Goal: Task Accomplishment & Management: Complete application form

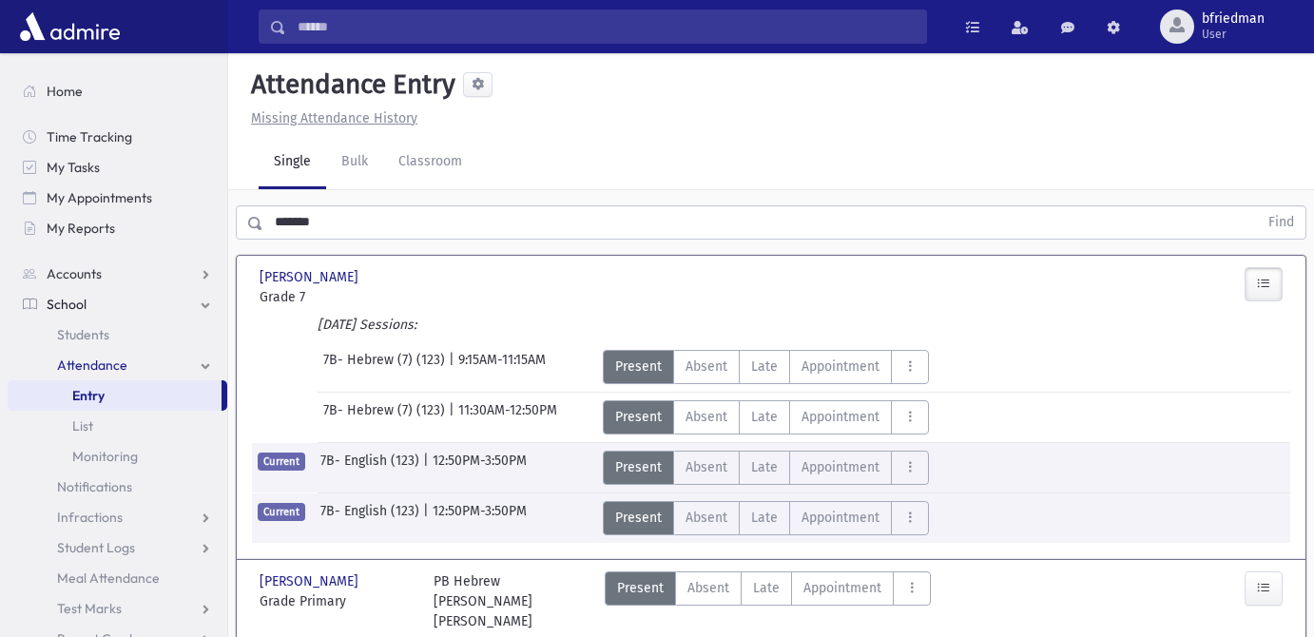
scroll to position [10, 0]
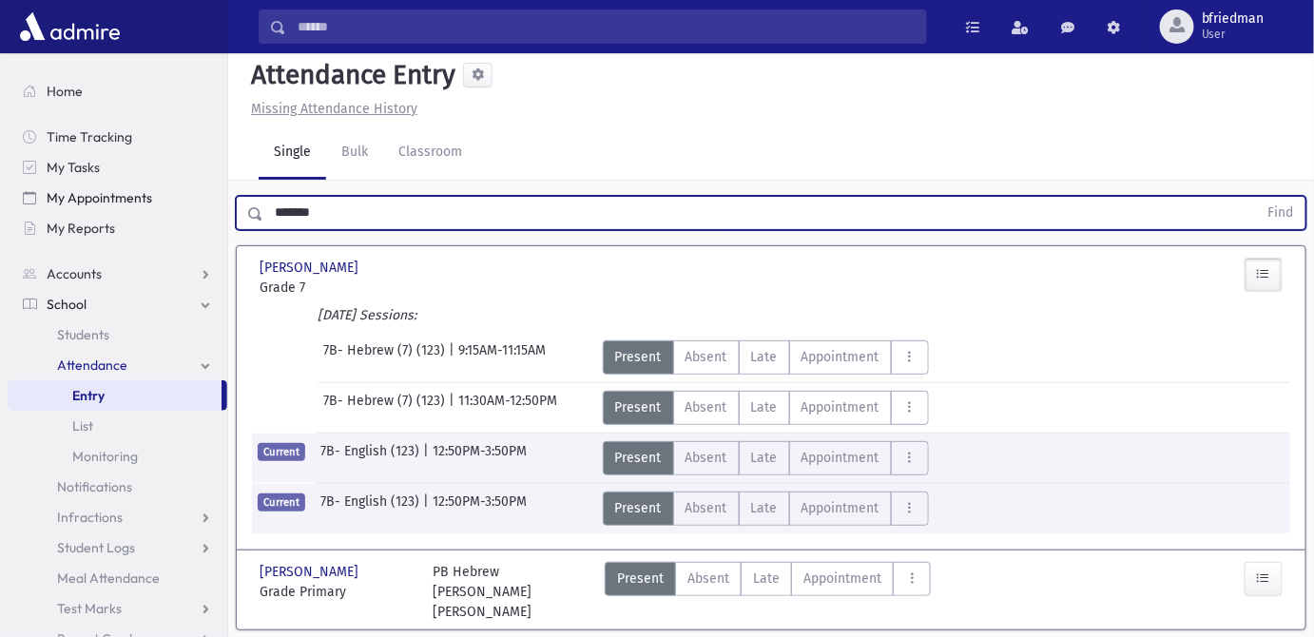
drag, startPoint x: 542, startPoint y: 208, endPoint x: 205, endPoint y: 190, distance: 337.1
click at [205, 190] on div "Search Results All Accounts" at bounding box center [657, 344] width 1314 height 709
click at [1257, 197] on button "Find" at bounding box center [1281, 213] width 48 height 32
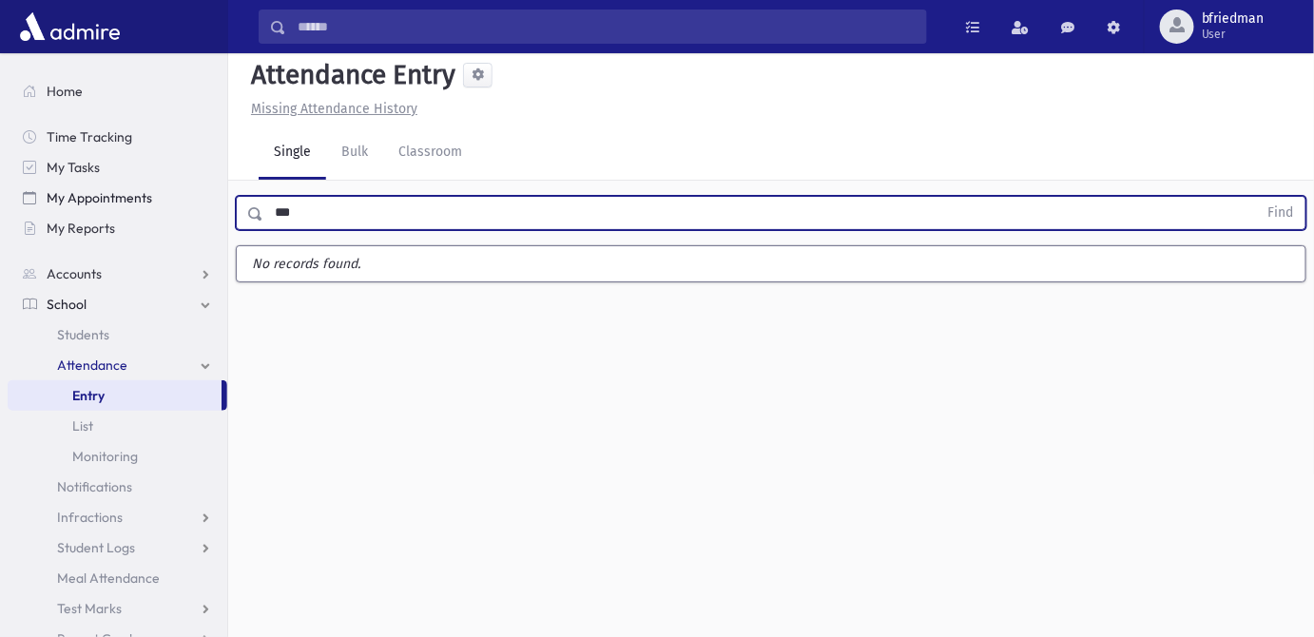
type input "***"
click at [1257, 197] on button "Find" at bounding box center [1281, 213] width 48 height 32
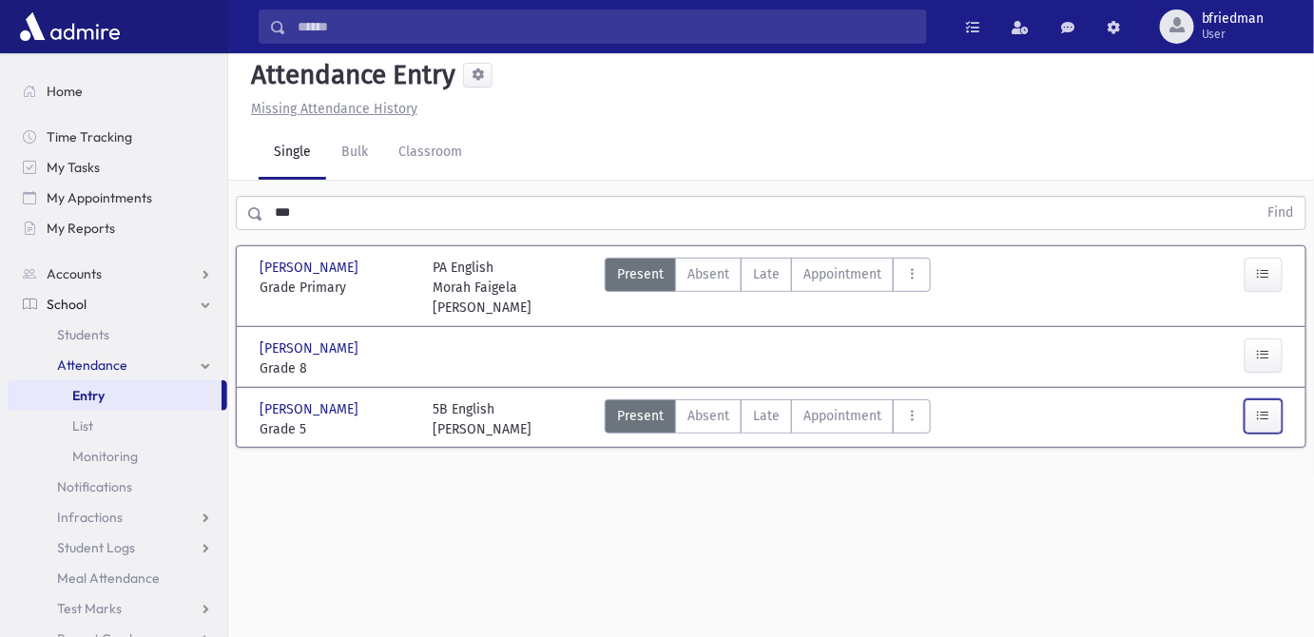
click at [1269, 408] on icon "button" at bounding box center [1263, 416] width 13 height 16
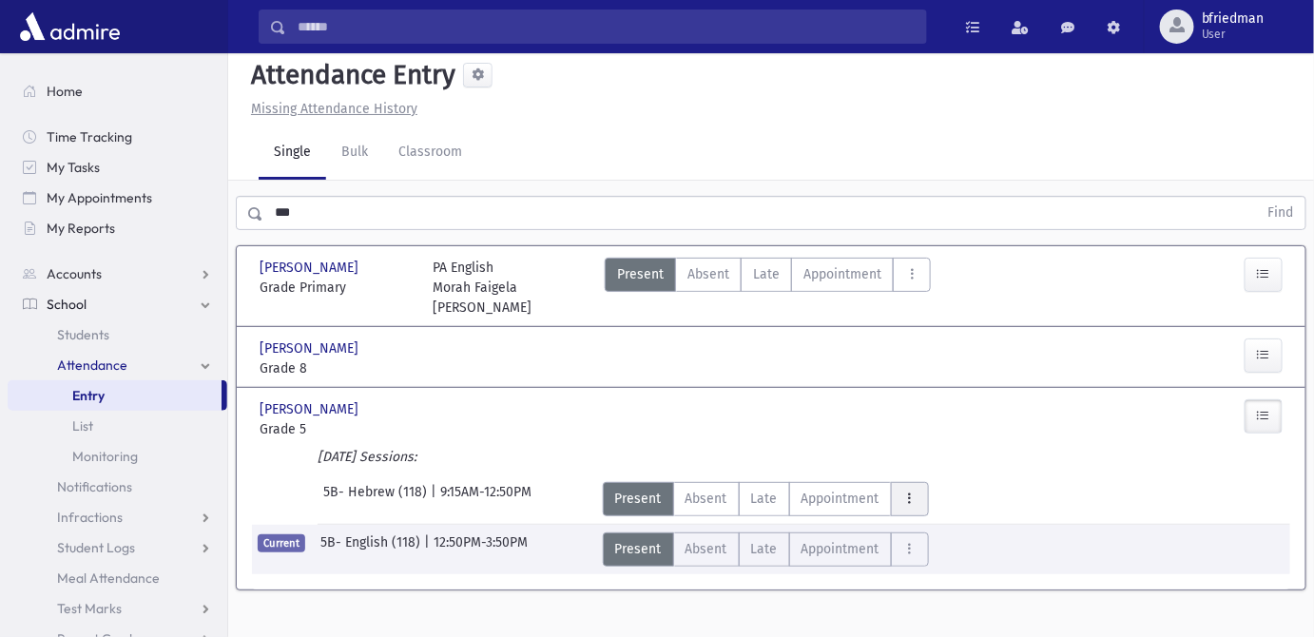
click at [910, 491] on icon "AttTypes" at bounding box center [909, 499] width 13 height 16
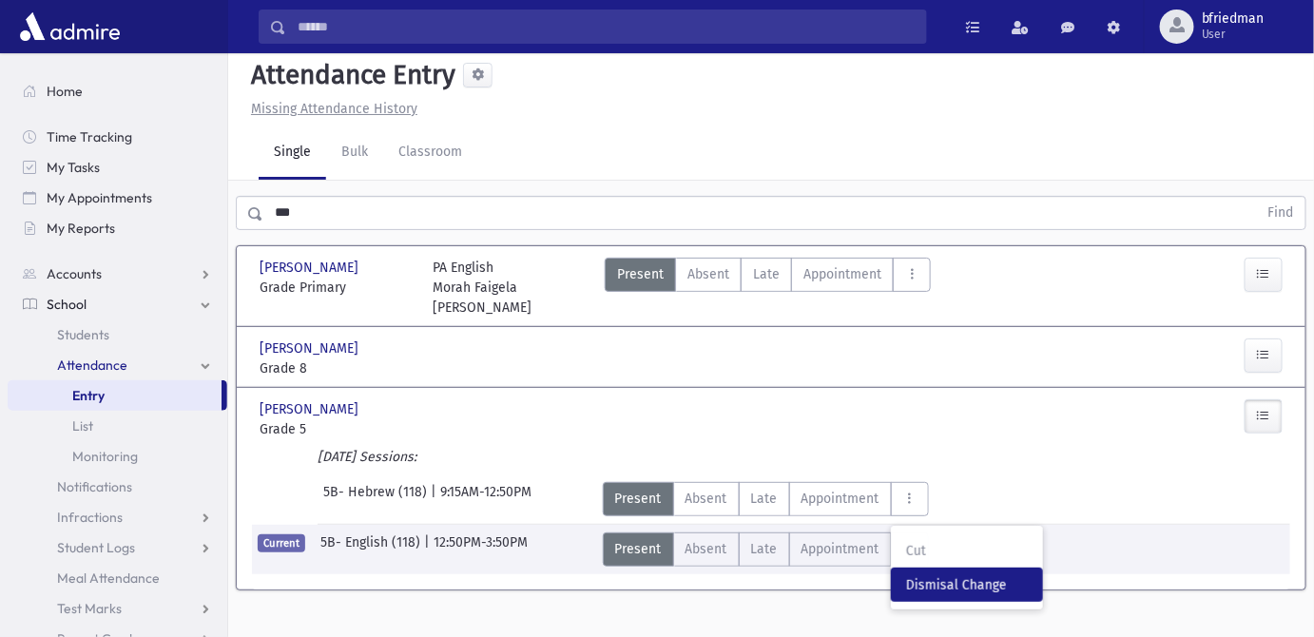
click at [947, 575] on span "Dismisal Change" at bounding box center [967, 585] width 122 height 20
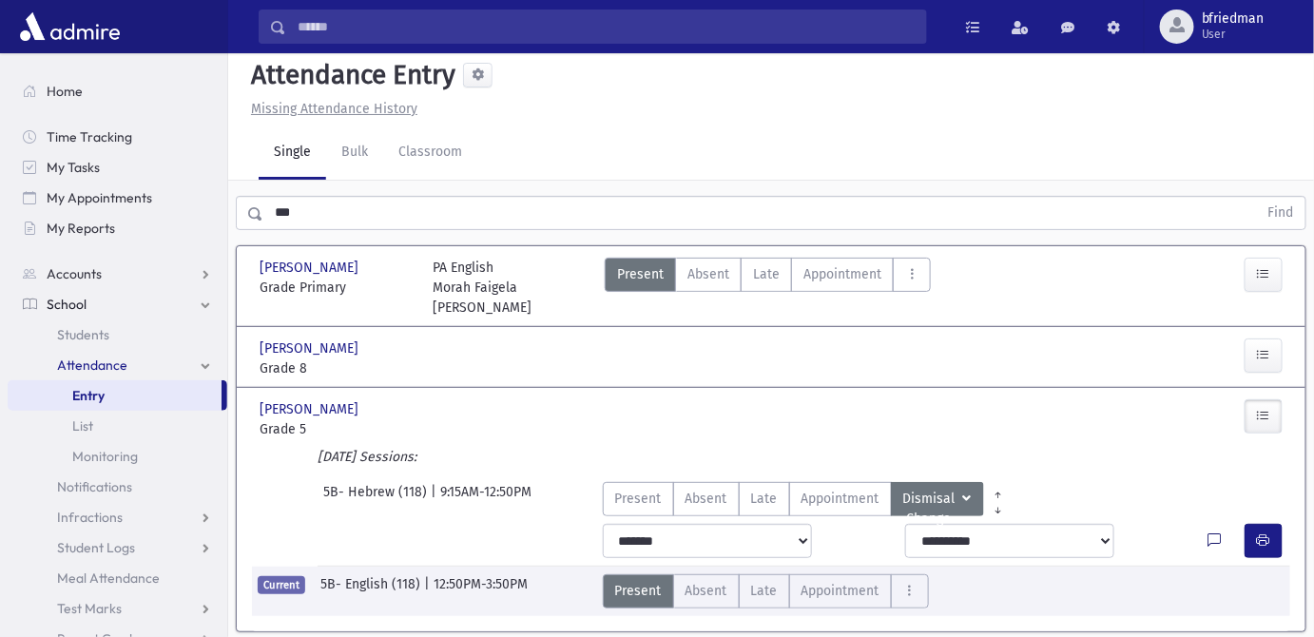
click at [1209, 533] on icon at bounding box center [1215, 541] width 13 height 16
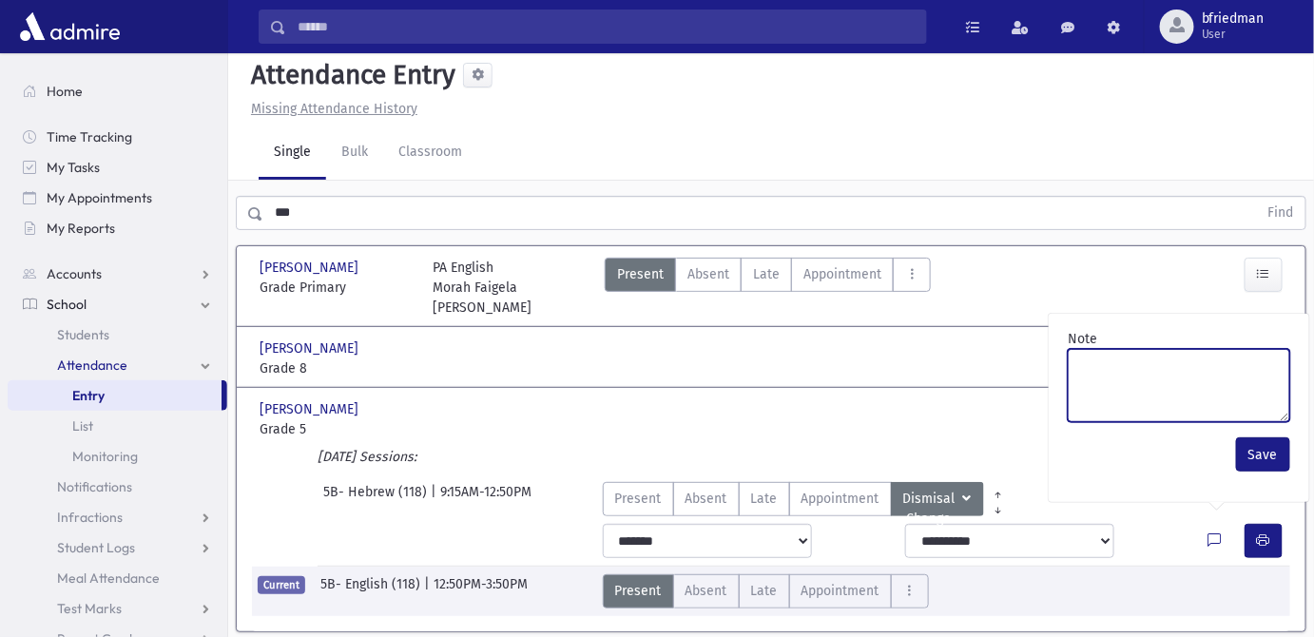
click at [1128, 356] on textarea "Note" at bounding box center [1179, 385] width 222 height 73
type textarea "**********"
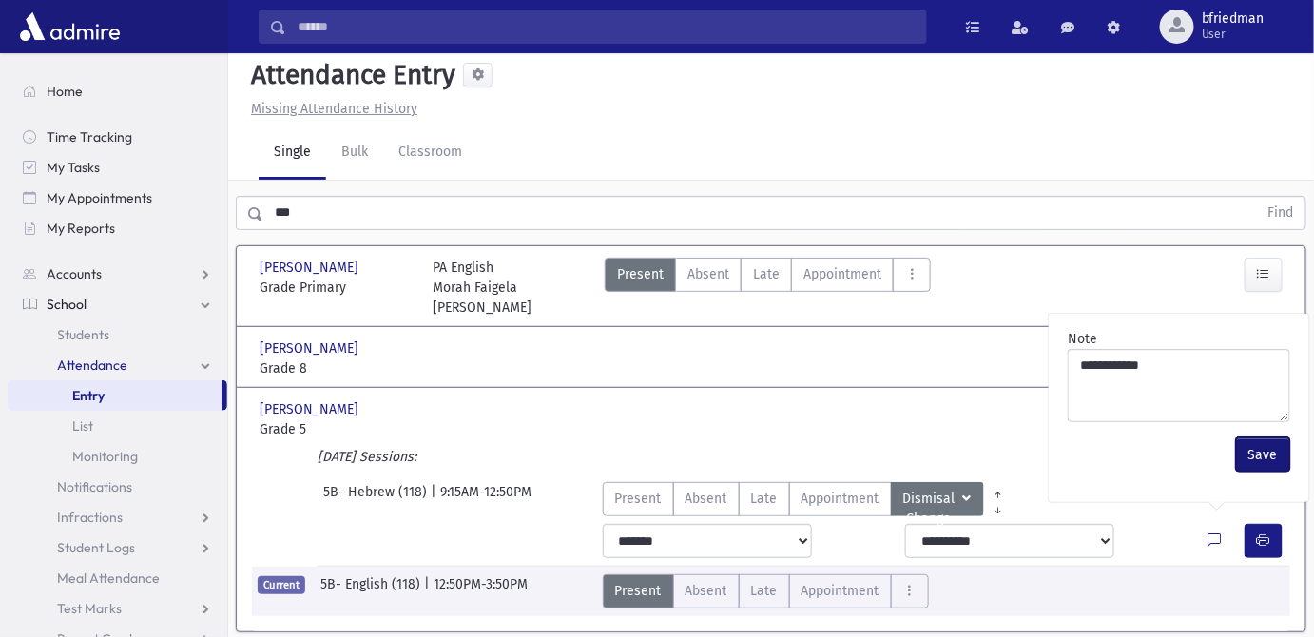
click at [1262, 457] on button "Save" at bounding box center [1263, 454] width 54 height 34
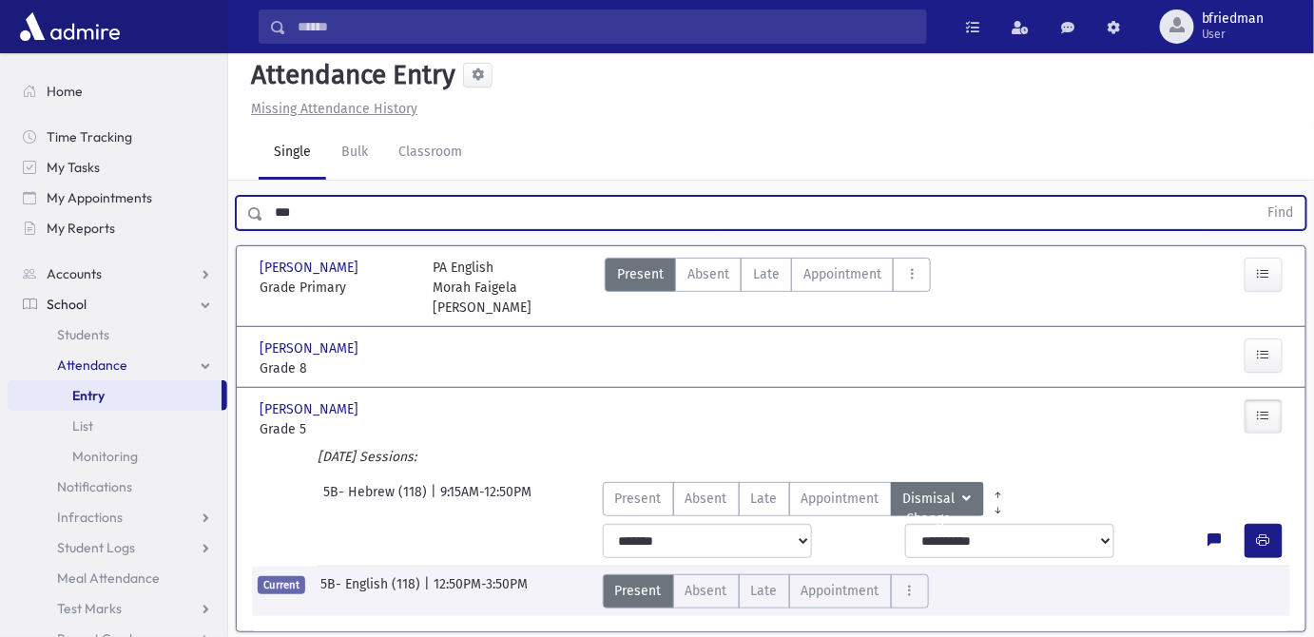
drag, startPoint x: 356, startPoint y: 221, endPoint x: -353, endPoint y: 80, distance: 722.2
click at [0, 80] on html "Search Results All Accounts Students" at bounding box center [657, 308] width 1314 height 637
click at [1257, 197] on button "Find" at bounding box center [1281, 213] width 48 height 32
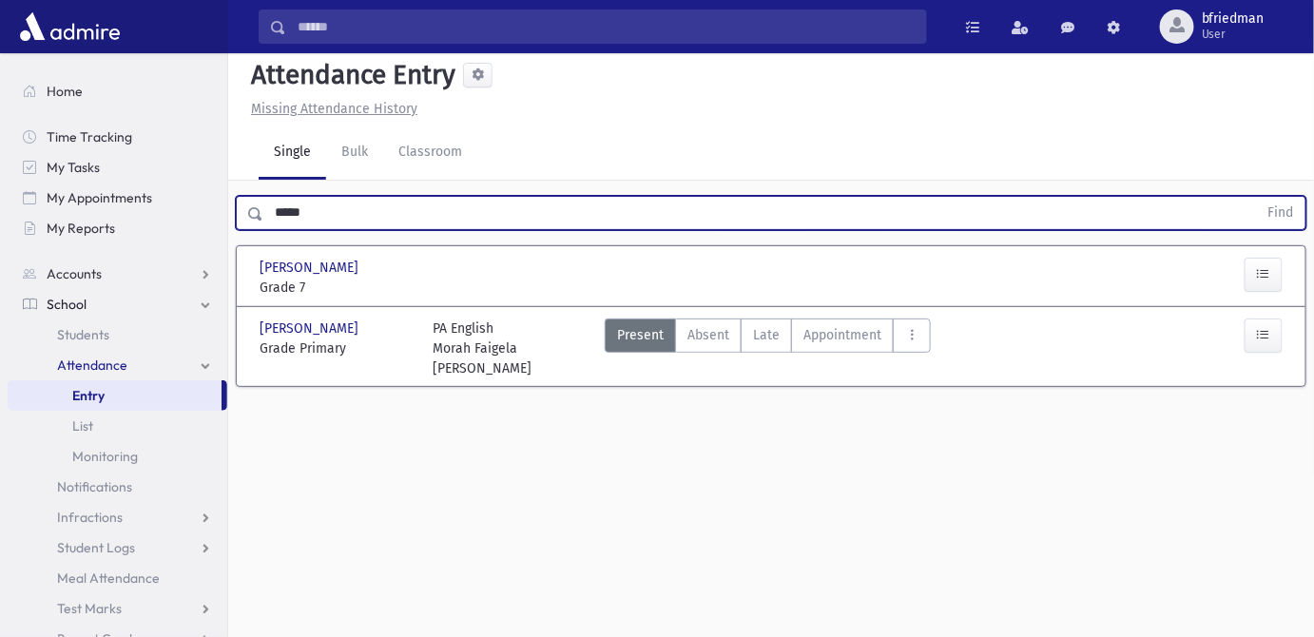
drag, startPoint x: 239, startPoint y: 198, endPoint x: -257, endPoint y: 137, distance: 499.1
click at [0, 137] on html "Search Results All Accounts Students" at bounding box center [657, 308] width 1314 height 637
click at [1257, 197] on button "Find" at bounding box center [1281, 213] width 48 height 32
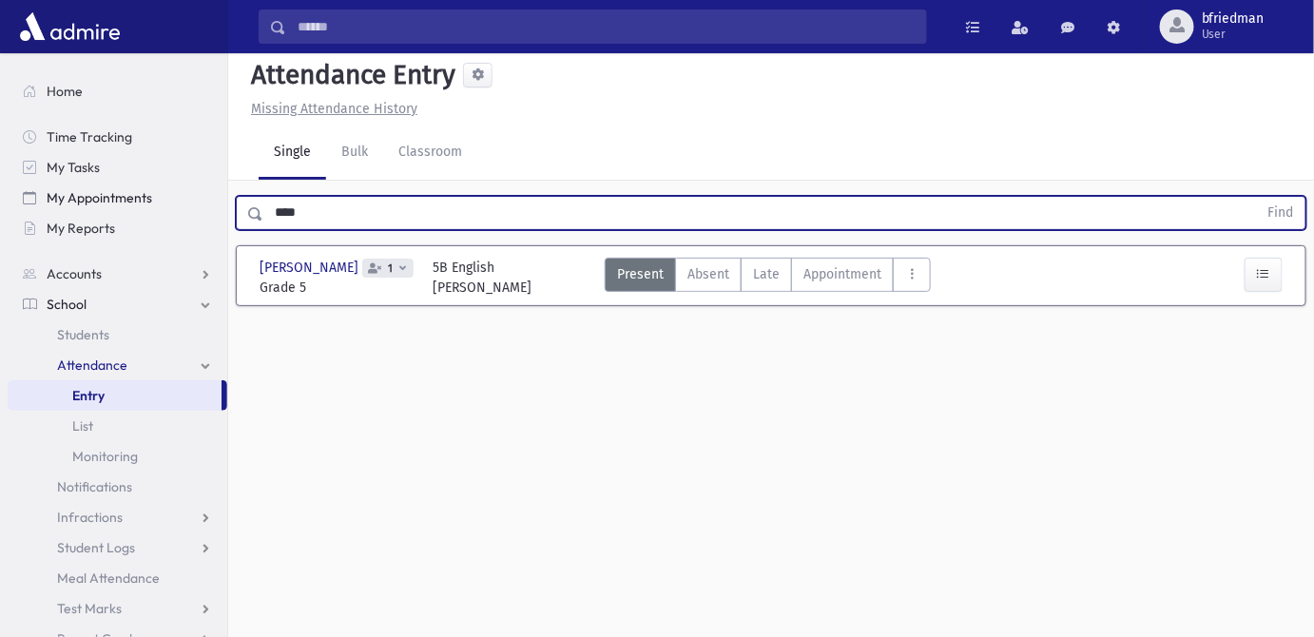
drag, startPoint x: 294, startPoint y: 201, endPoint x: 15, endPoint y: 186, distance: 279.0
click at [41, 185] on div "Search Results All Accounts" at bounding box center [657, 330] width 1314 height 680
click at [1257, 197] on button "Find" at bounding box center [1281, 213] width 48 height 32
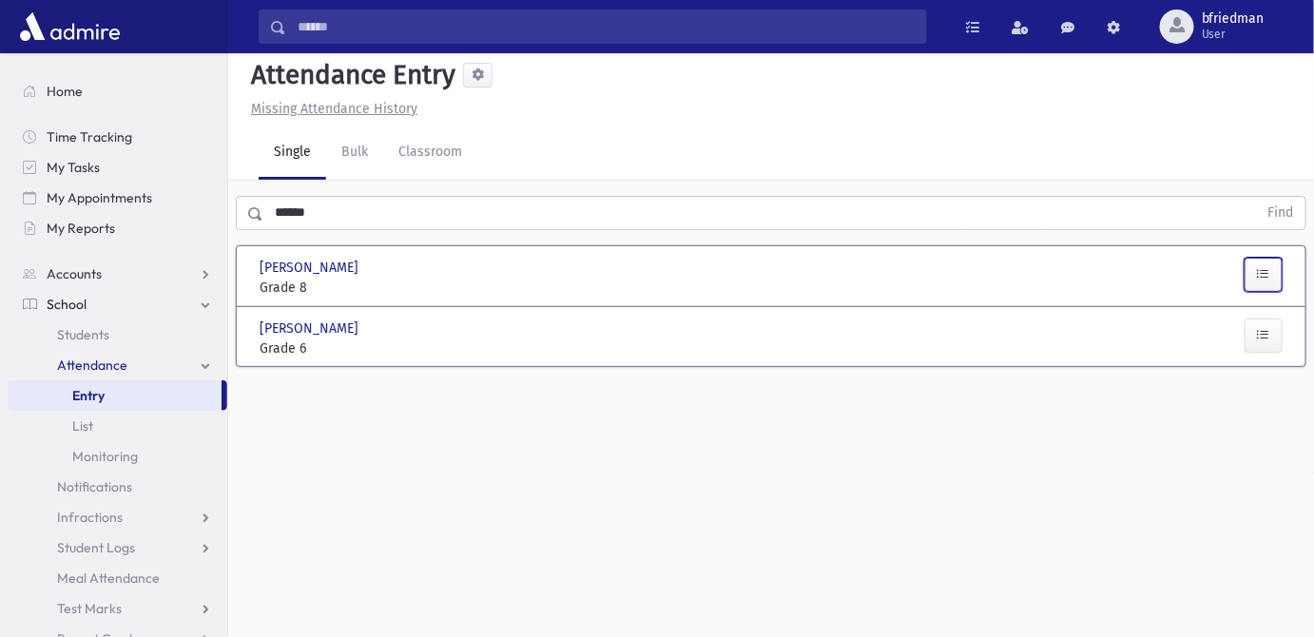
click at [1270, 269] on icon "button" at bounding box center [1263, 274] width 13 height 16
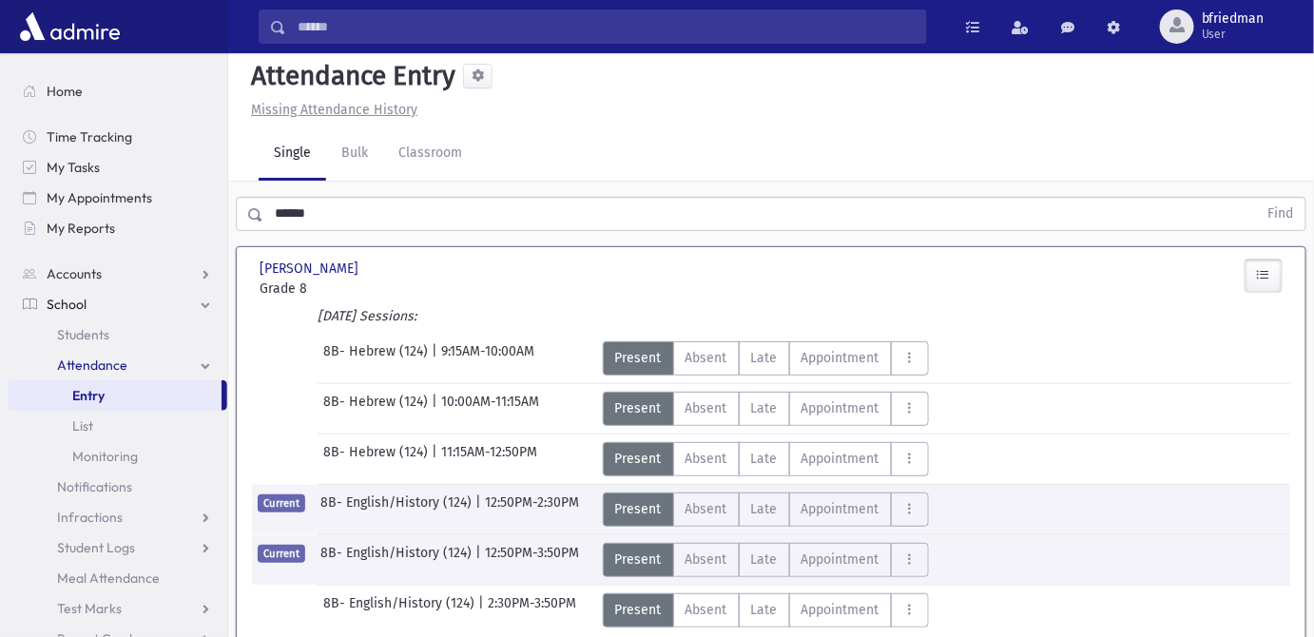
scroll to position [0, 0]
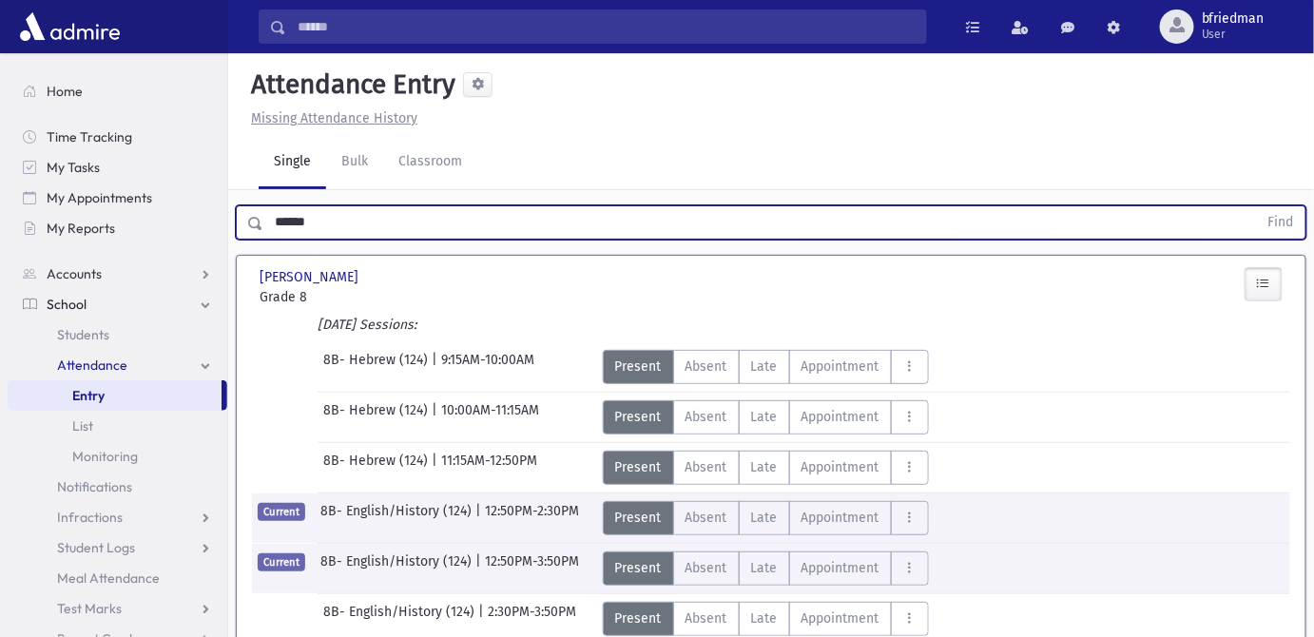
click at [382, 221] on input "******" at bounding box center [760, 222] width 995 height 34
drag, startPoint x: 359, startPoint y: 213, endPoint x: -233, endPoint y: 122, distance: 599.4
click at [0, 122] on html "Search Results All Accounts Students" at bounding box center [657, 318] width 1314 height 637
type input "*****"
drag, startPoint x: 486, startPoint y: 232, endPoint x: -170, endPoint y: 243, distance: 656.2
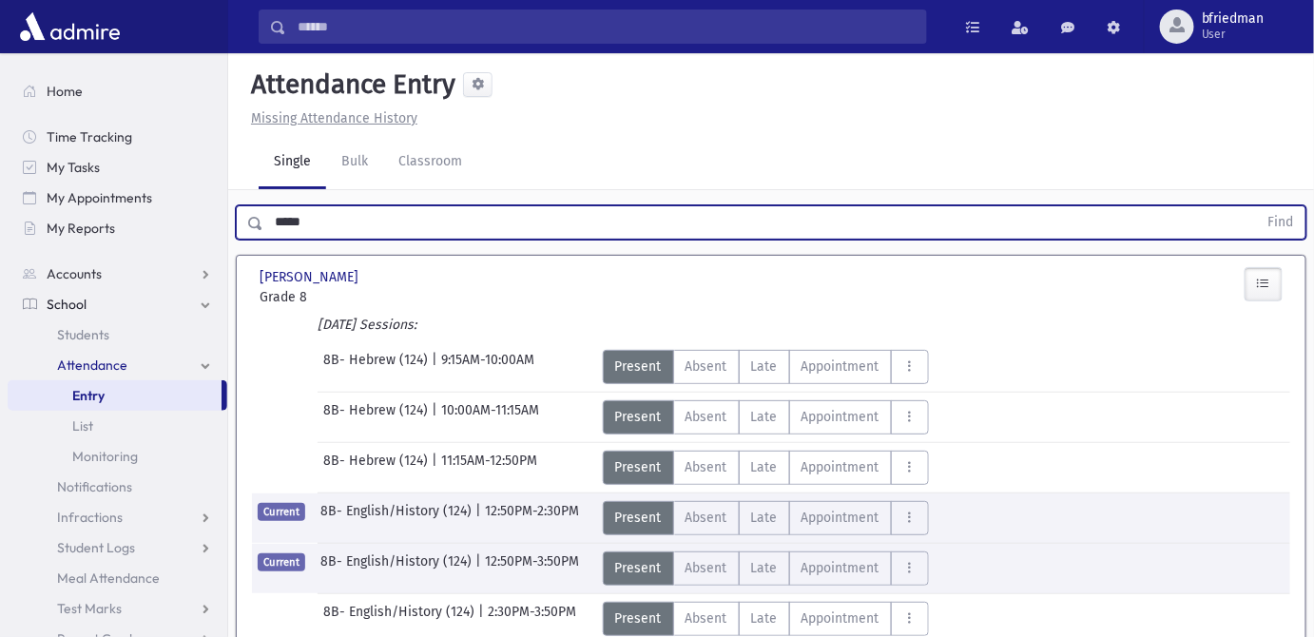
click at [0, 243] on html "Search Results All Accounts Students" at bounding box center [657, 318] width 1314 height 637
click at [322, 229] on input "*****" at bounding box center [760, 222] width 995 height 34
click at [1257, 206] on button "Find" at bounding box center [1281, 222] width 48 height 32
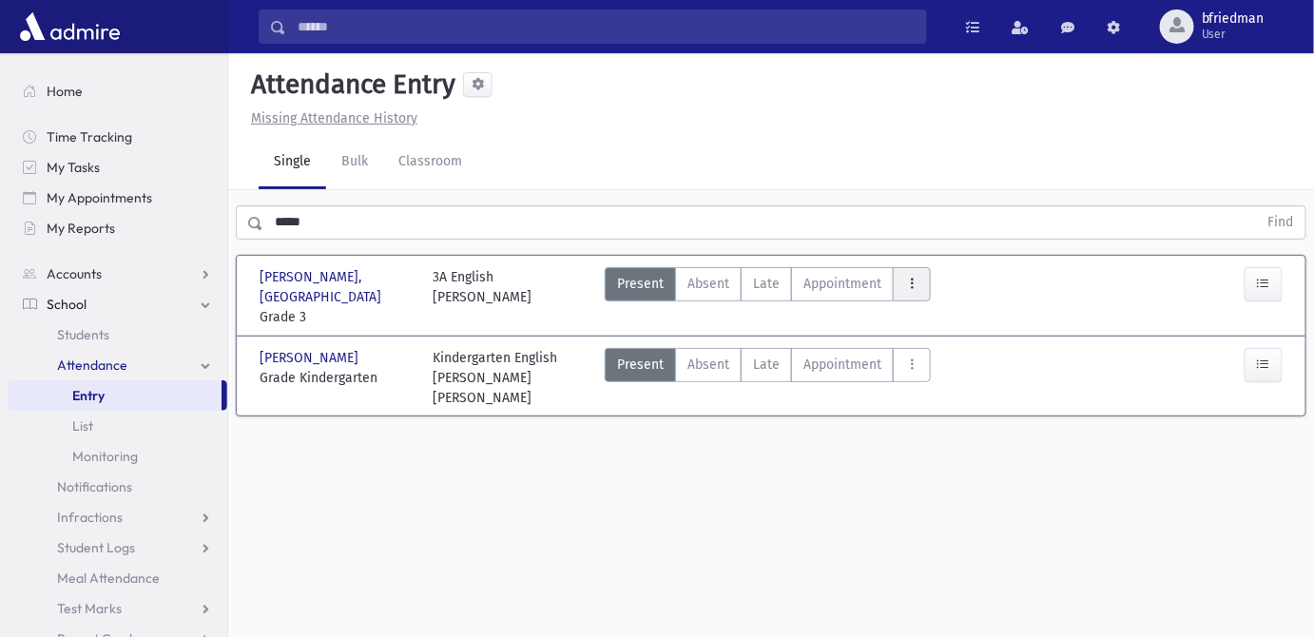
click at [909, 281] on icon "AttTypes" at bounding box center [911, 284] width 13 height 16
click at [940, 371] on span "Dismisal Change" at bounding box center [969, 370] width 122 height 20
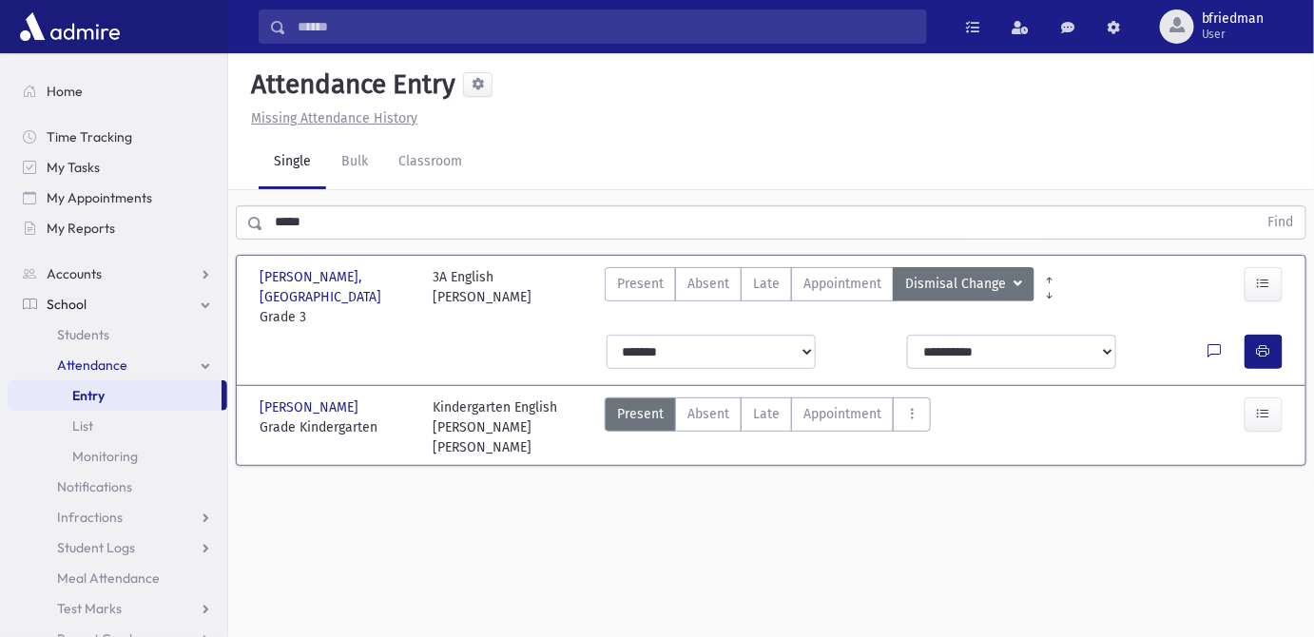
click at [1217, 344] on icon at bounding box center [1215, 352] width 13 height 16
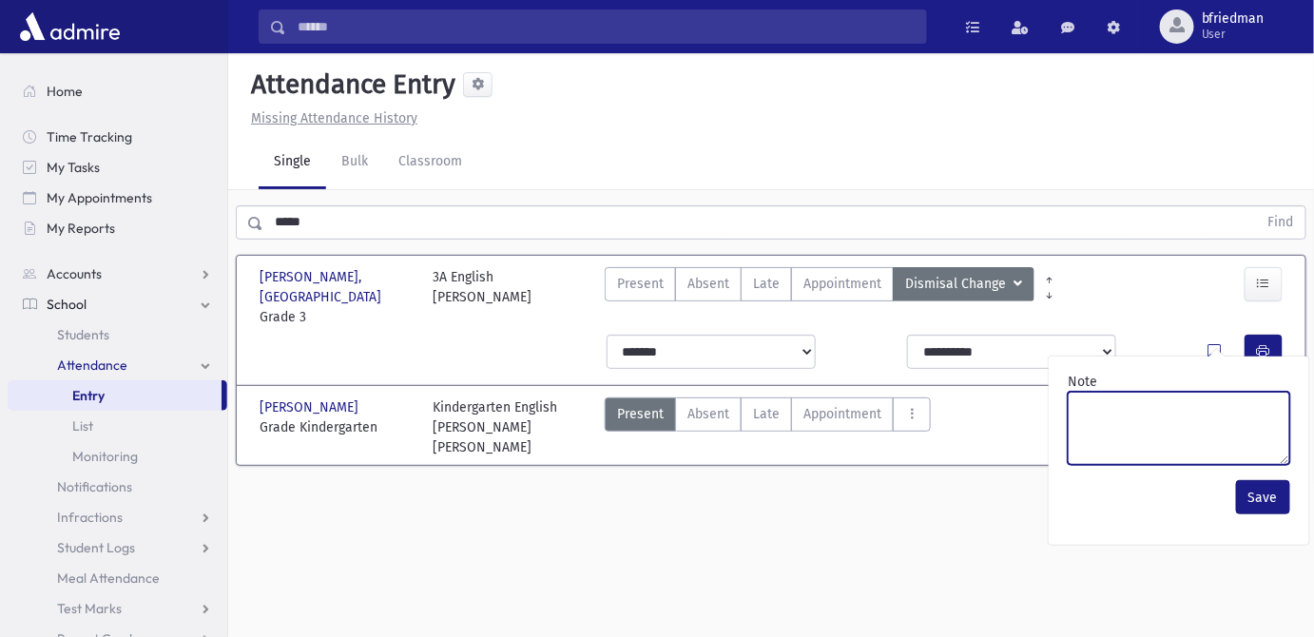
click at [1206, 418] on textarea "Note" at bounding box center [1179, 428] width 222 height 73
type textarea "**********"
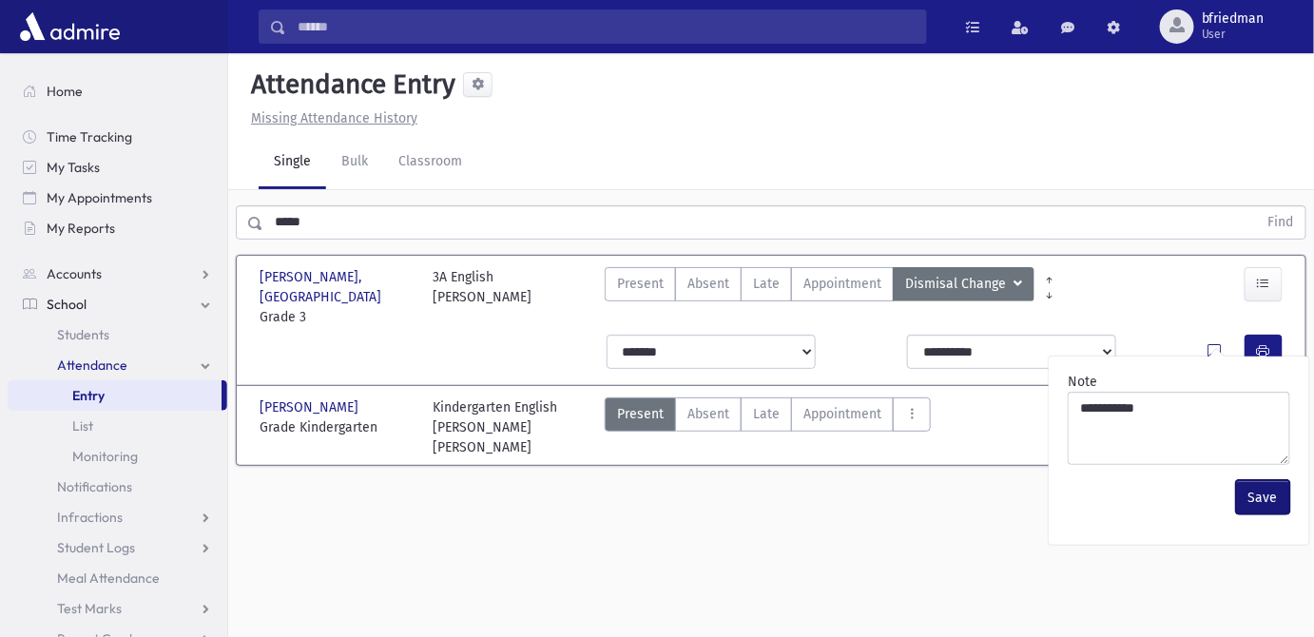
click at [1255, 502] on button "Save" at bounding box center [1263, 497] width 54 height 34
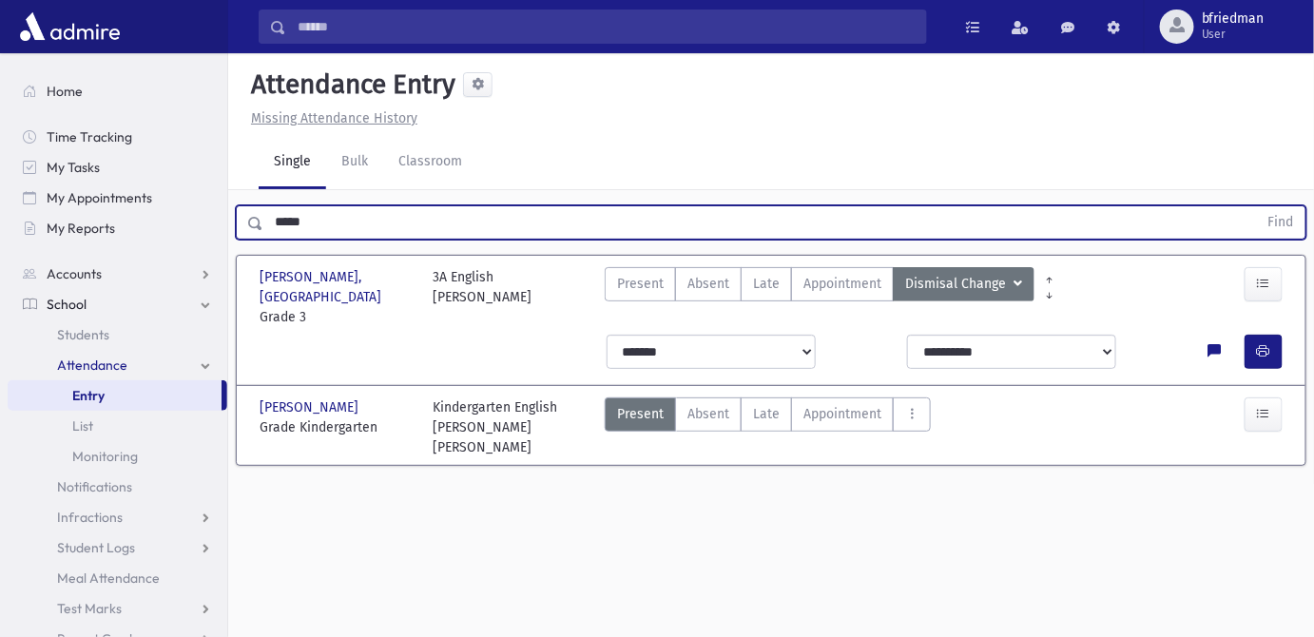
drag, startPoint x: 303, startPoint y: 221, endPoint x: -145, endPoint y: 125, distance: 458.0
click at [0, 125] on html "Search Results All Accounts Students" at bounding box center [657, 318] width 1314 height 637
click at [1257, 206] on button "Find" at bounding box center [1281, 222] width 48 height 32
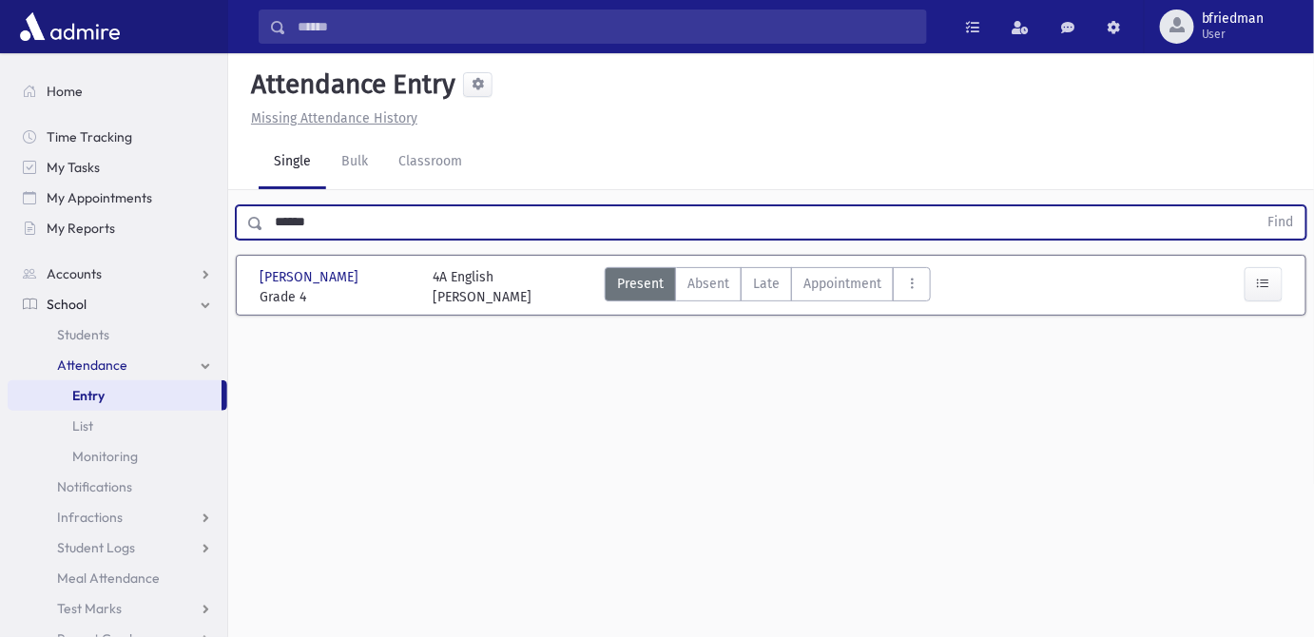
drag, startPoint x: 313, startPoint y: 226, endPoint x: -184, endPoint y: 301, distance: 502.0
click at [0, 301] on html "Search Results All Accounts Students" at bounding box center [657, 318] width 1314 height 637
type input "*****"
click at [1257, 206] on button "Find" at bounding box center [1281, 222] width 48 height 32
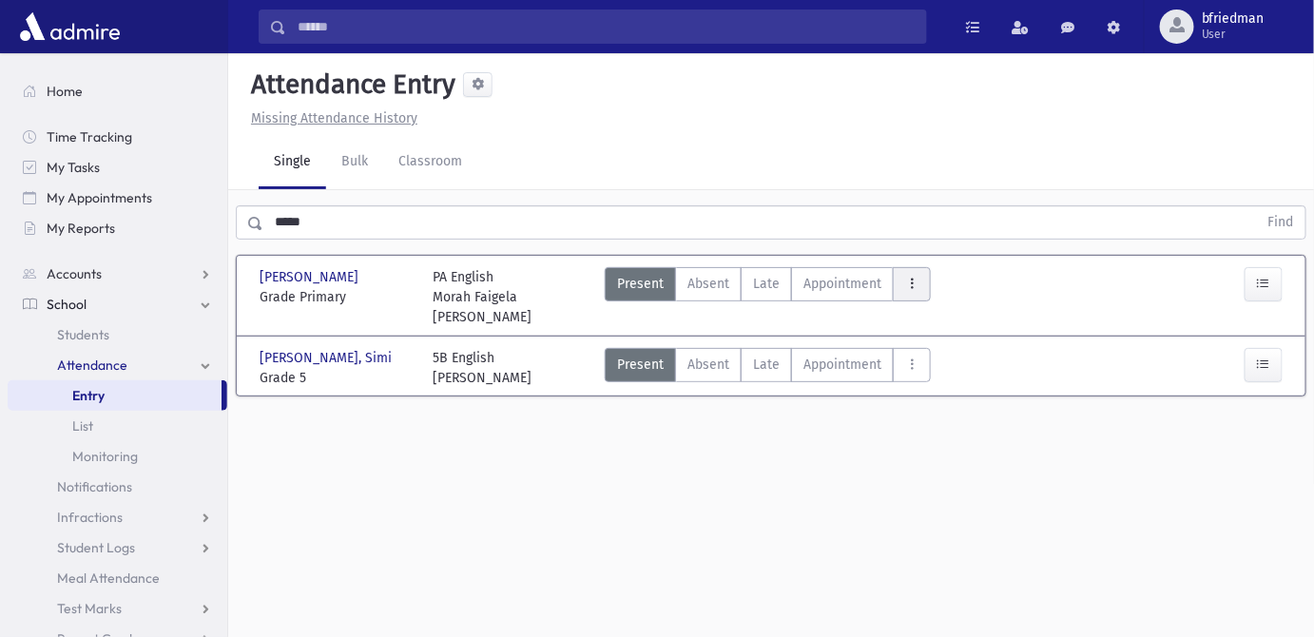
drag, startPoint x: 913, startPoint y: 281, endPoint x: 933, endPoint y: 349, distance: 70.4
click at [913, 281] on icon "AttTypes" at bounding box center [911, 284] width 13 height 16
click at [940, 377] on span "Dismisal Change" at bounding box center [969, 370] width 122 height 20
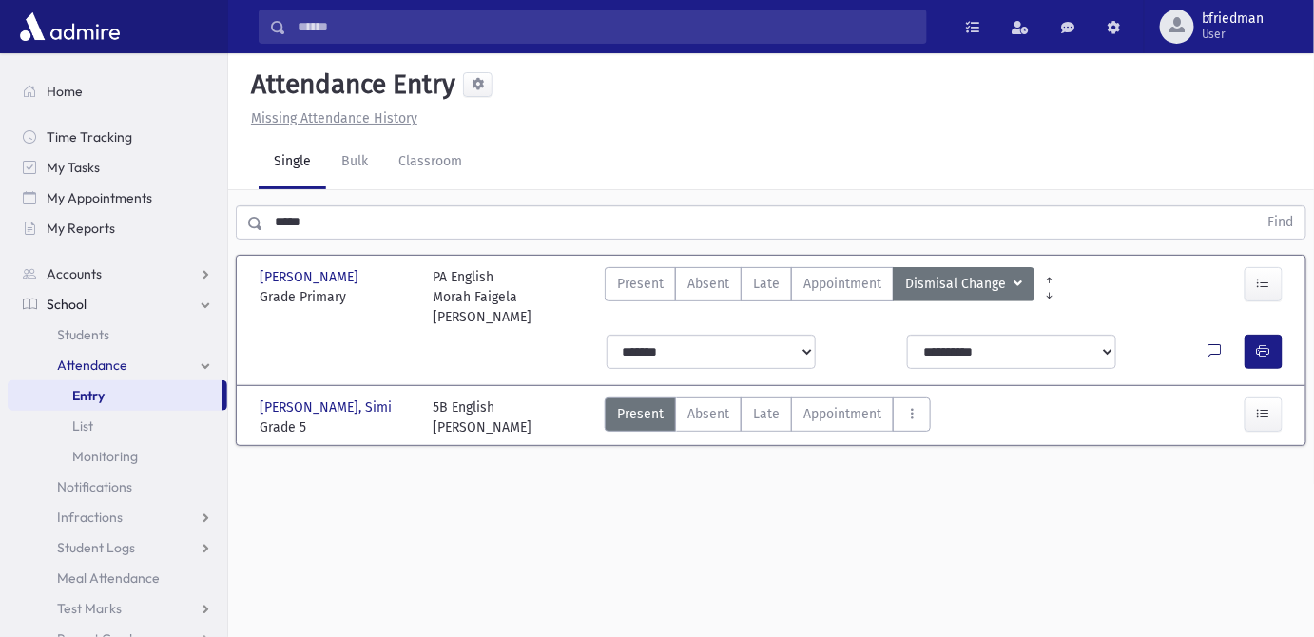
click at [1217, 344] on icon at bounding box center [1215, 352] width 13 height 16
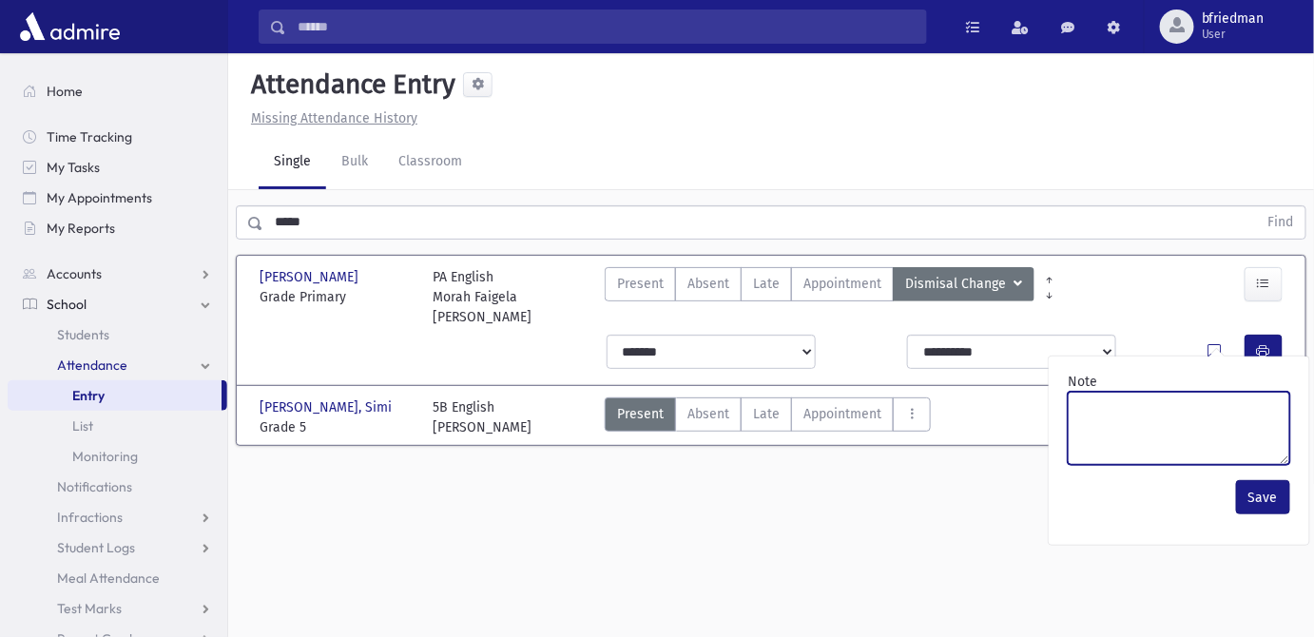
click at [1204, 400] on textarea "Note" at bounding box center [1179, 428] width 222 height 73
type textarea "**********"
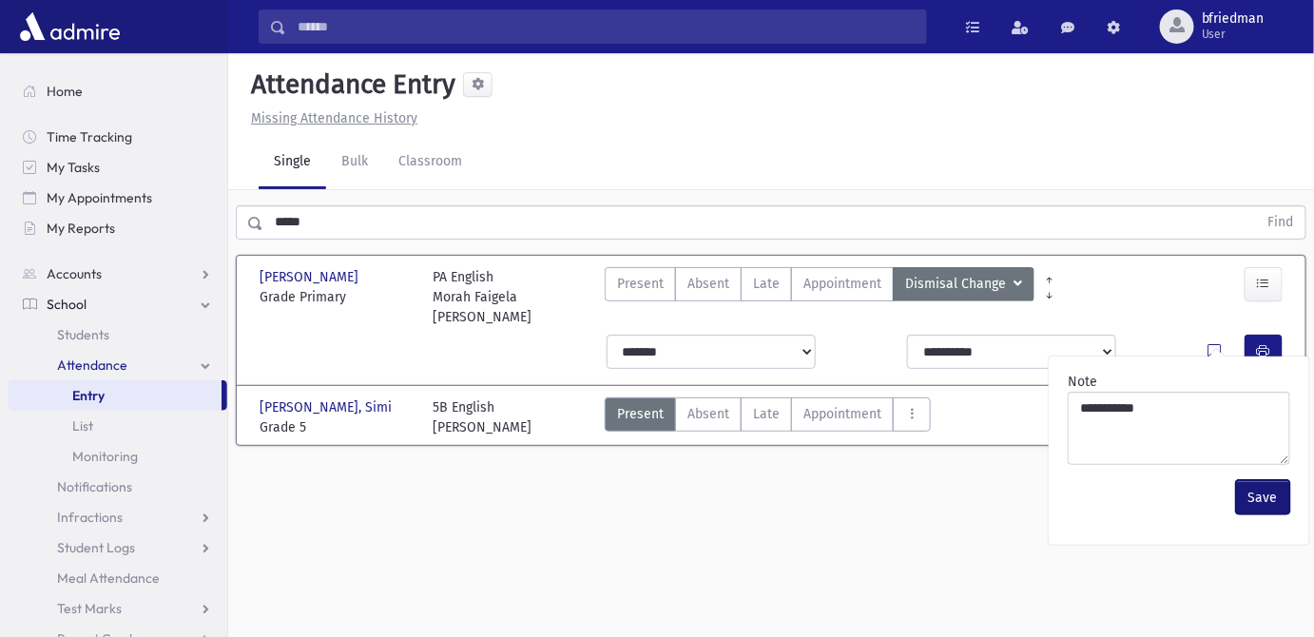
drag, startPoint x: 1265, startPoint y: 500, endPoint x: 1182, endPoint y: 378, distance: 147.2
click at [1264, 499] on button "Save" at bounding box center [1263, 497] width 54 height 34
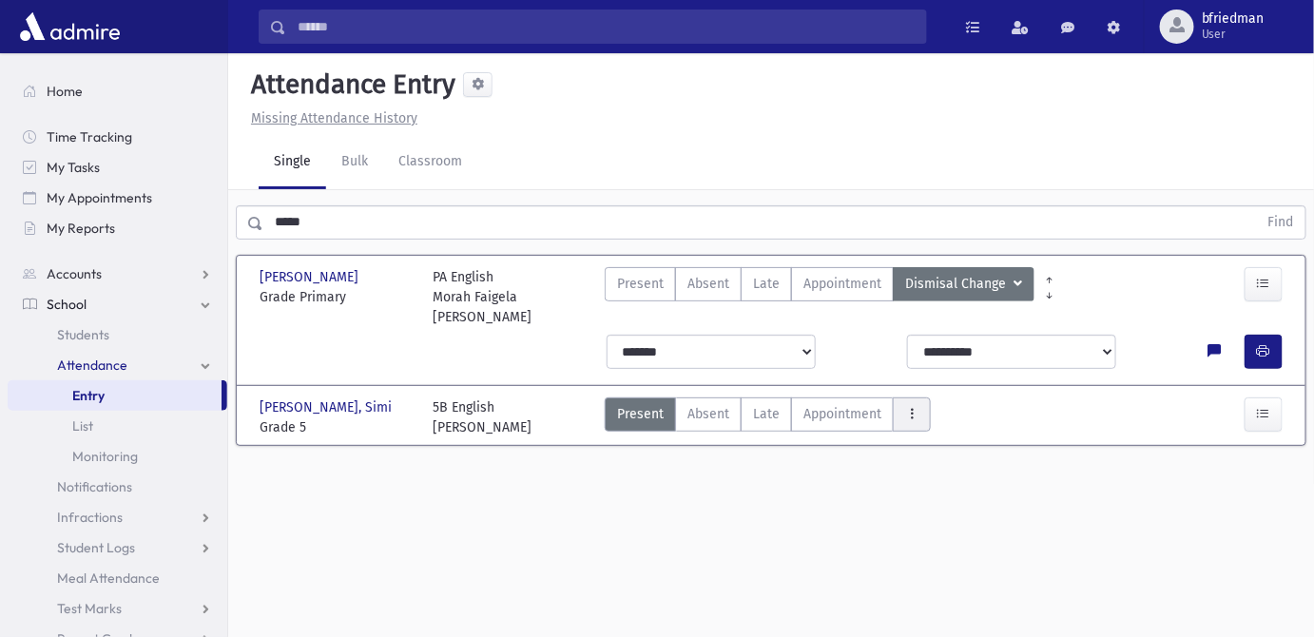
drag, startPoint x: 919, startPoint y: 394, endPoint x: 948, endPoint y: 431, distance: 47.4
click at [919, 397] on button "AttTypes" at bounding box center [912, 414] width 38 height 34
click at [958, 491] on span "Dismisal Change" at bounding box center [969, 501] width 122 height 20
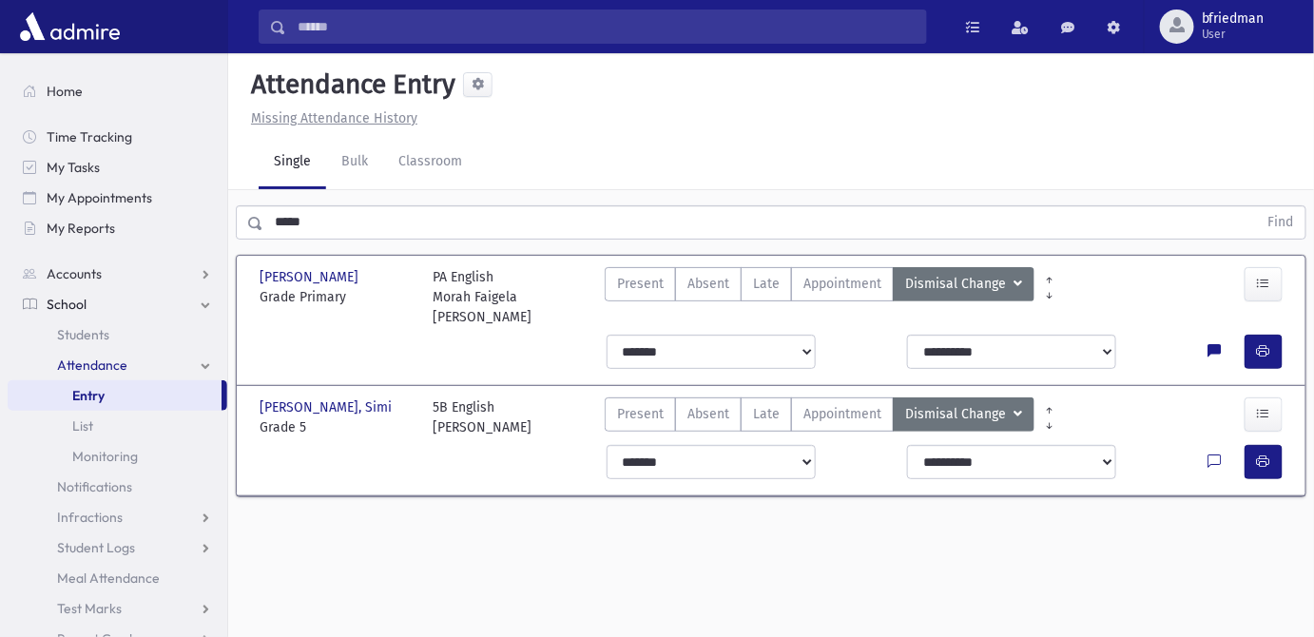
drag, startPoint x: 1211, startPoint y: 438, endPoint x: 1223, endPoint y: 453, distance: 18.3
click at [1212, 455] on icon at bounding box center [1215, 463] width 13 height 16
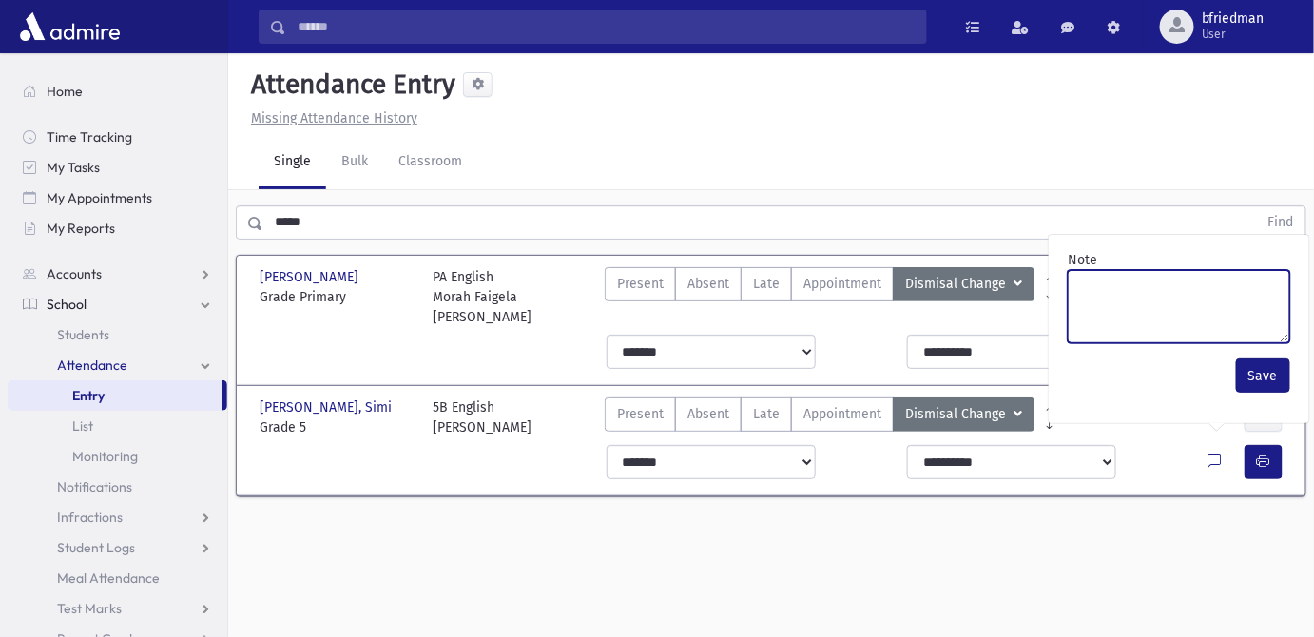
click at [1194, 319] on textarea "Note" at bounding box center [1179, 306] width 222 height 73
type textarea "**********"
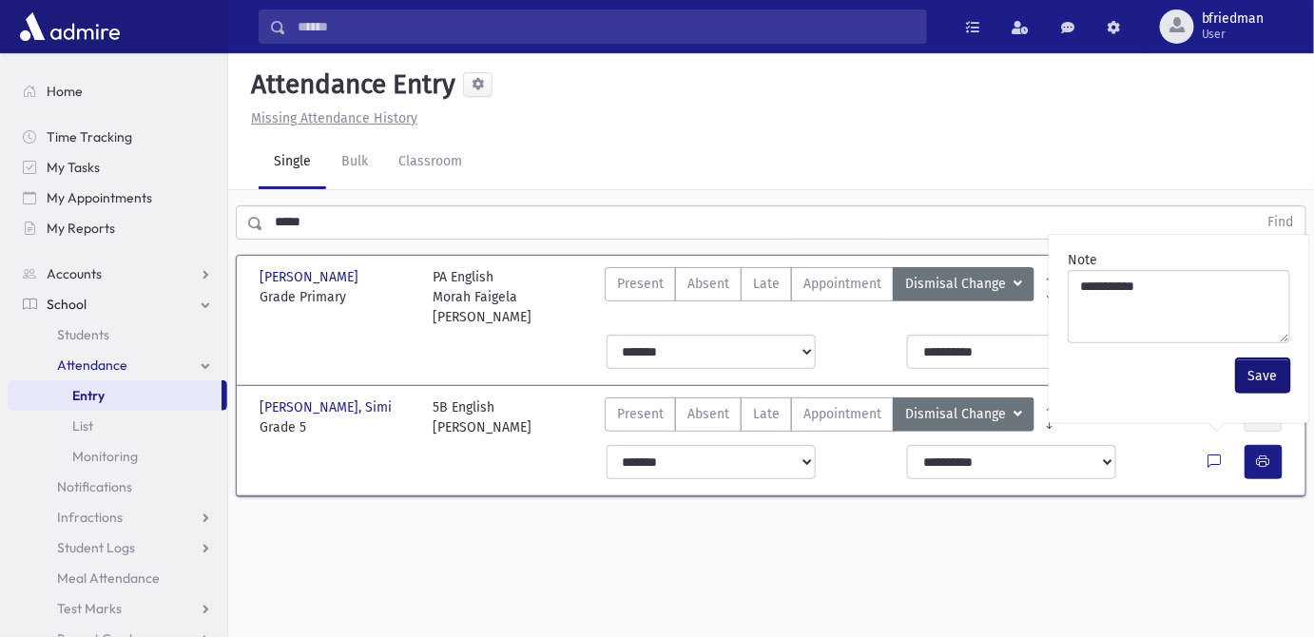
click at [1265, 386] on button "Save" at bounding box center [1263, 375] width 54 height 34
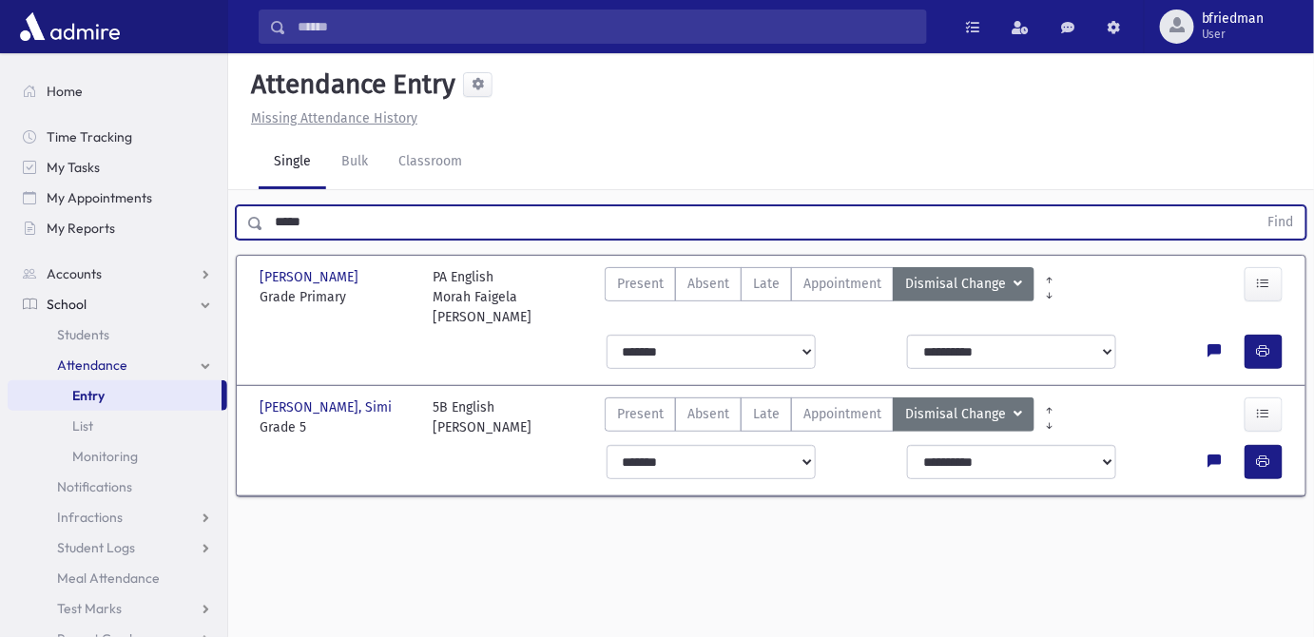
drag, startPoint x: 309, startPoint y: 224, endPoint x: -177, endPoint y: 183, distance: 487.7
click at [0, 183] on html "Search Results All Accounts Students" at bounding box center [657, 318] width 1314 height 637
type input "*****"
click at [1257, 206] on button "Find" at bounding box center [1281, 222] width 48 height 32
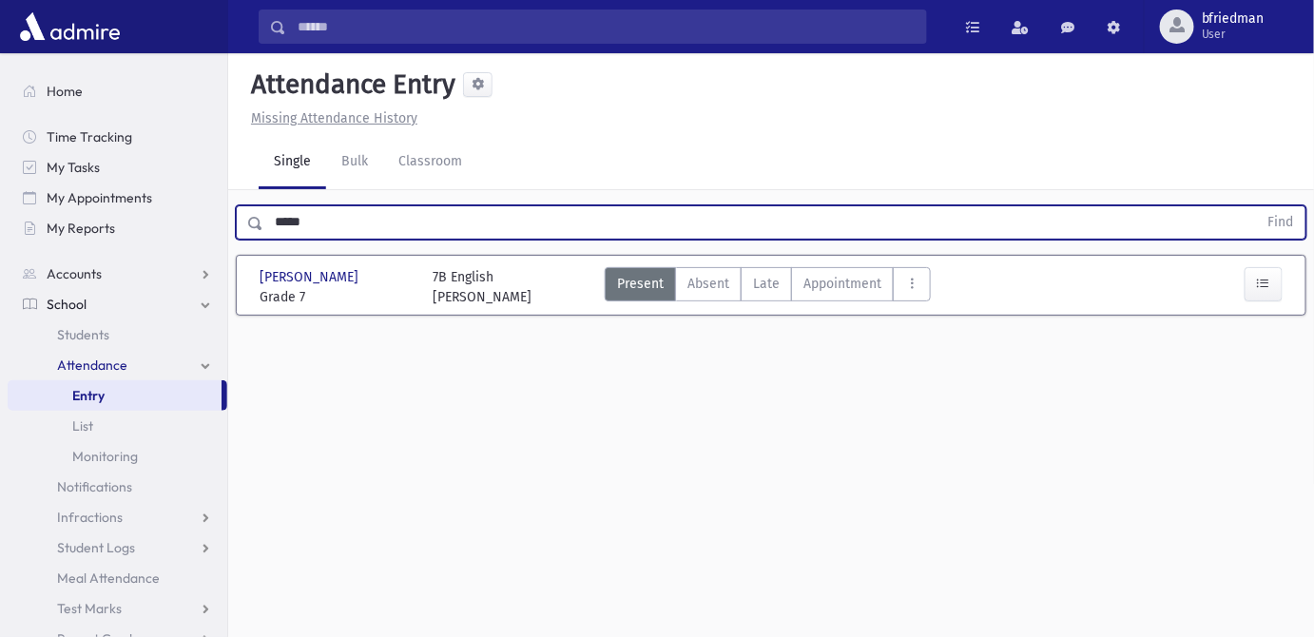
drag, startPoint x: 326, startPoint y: 234, endPoint x: -158, endPoint y: 93, distance: 504.0
click at [0, 93] on html "Search Results All Accounts Students" at bounding box center [657, 318] width 1314 height 637
click at [1257, 206] on button "Find" at bounding box center [1281, 222] width 48 height 32
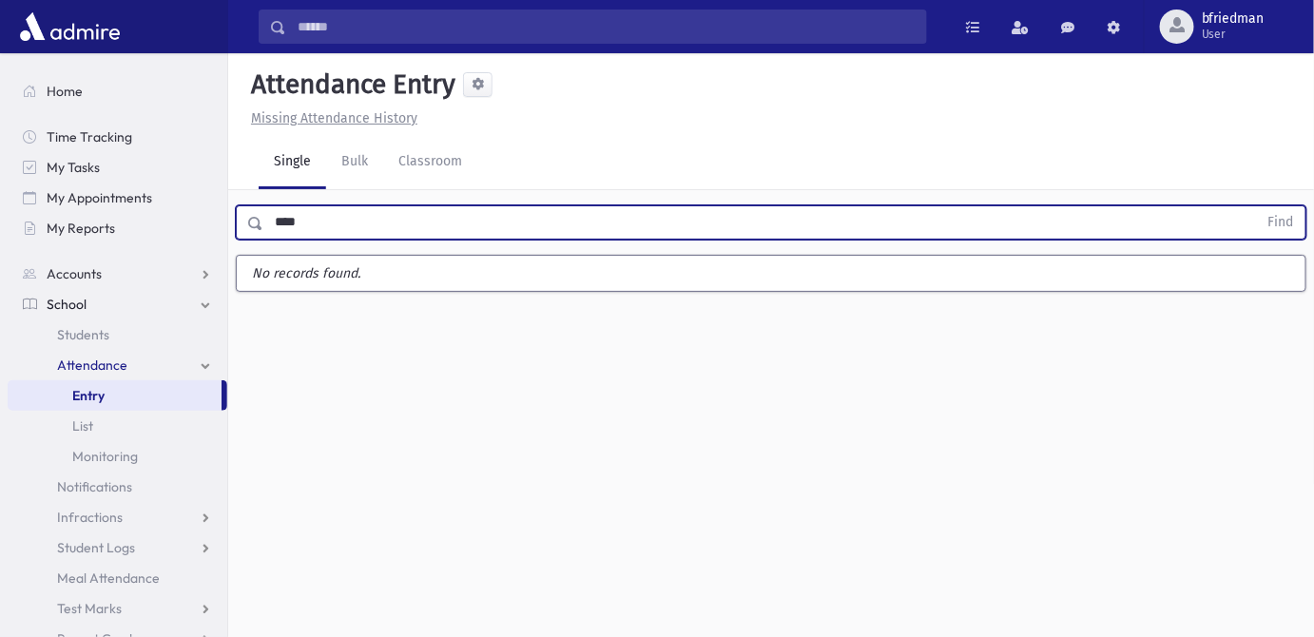
type input "****"
click at [1257, 206] on button "Find" at bounding box center [1281, 222] width 48 height 32
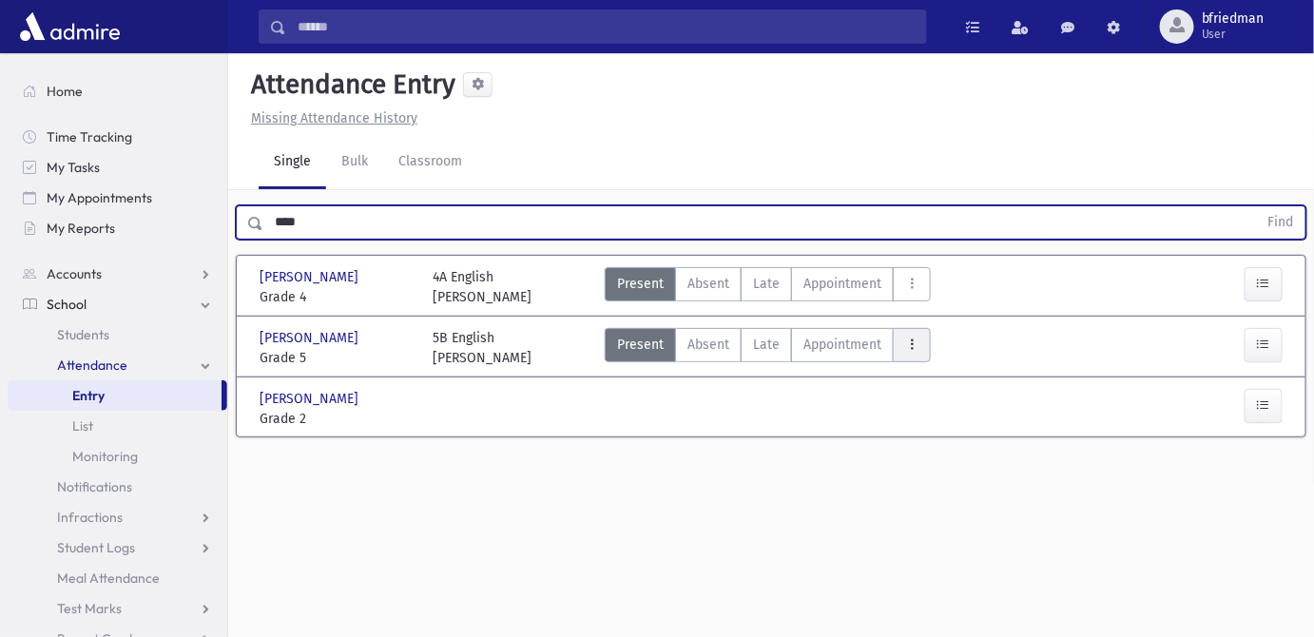
click at [910, 339] on icon "AttTypes" at bounding box center [911, 345] width 13 height 16
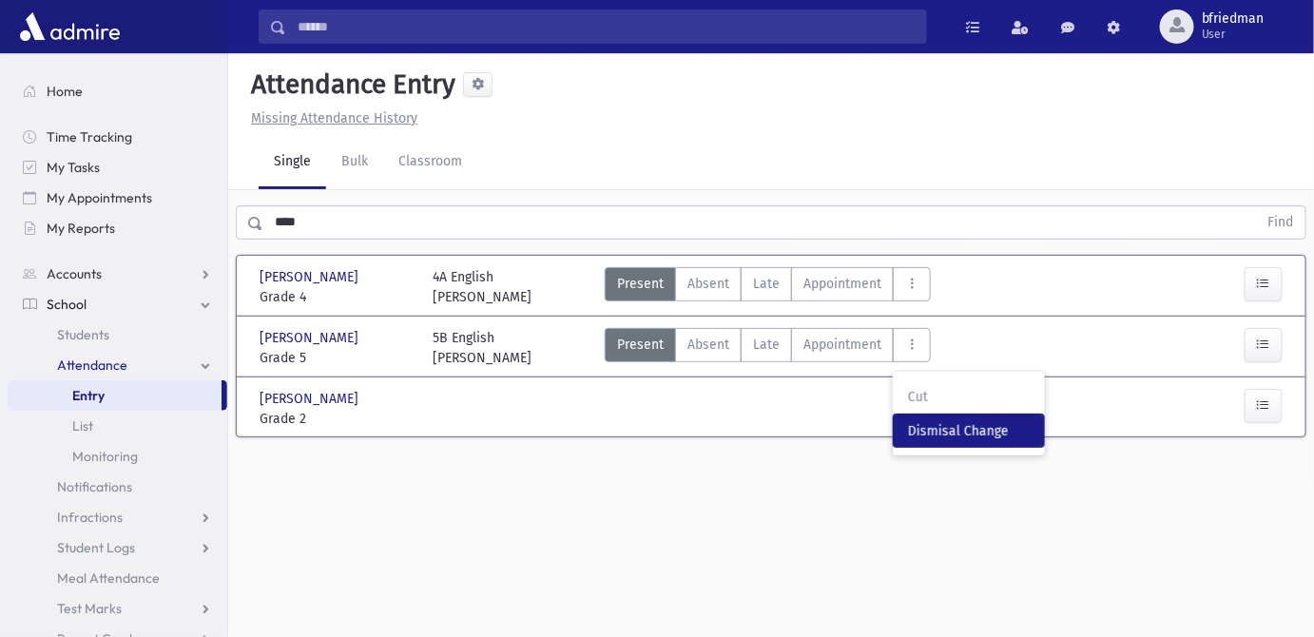
click at [956, 424] on span "Dismisal Change" at bounding box center [969, 431] width 122 height 20
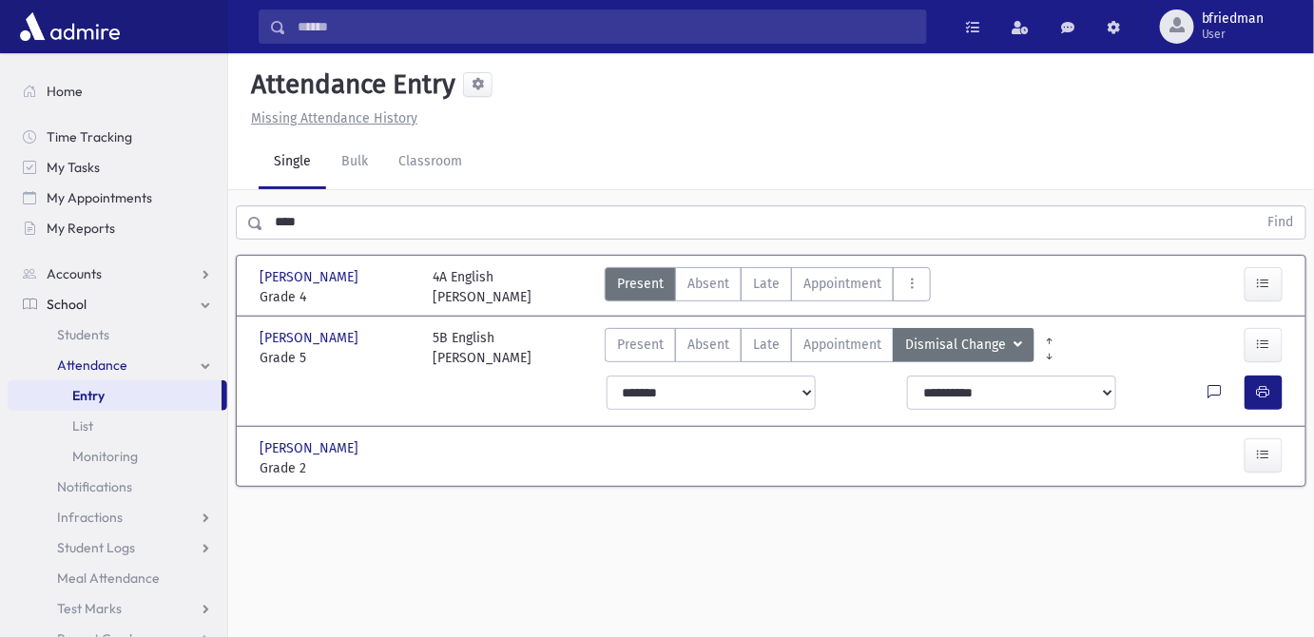
click at [1217, 391] on icon at bounding box center [1215, 393] width 13 height 16
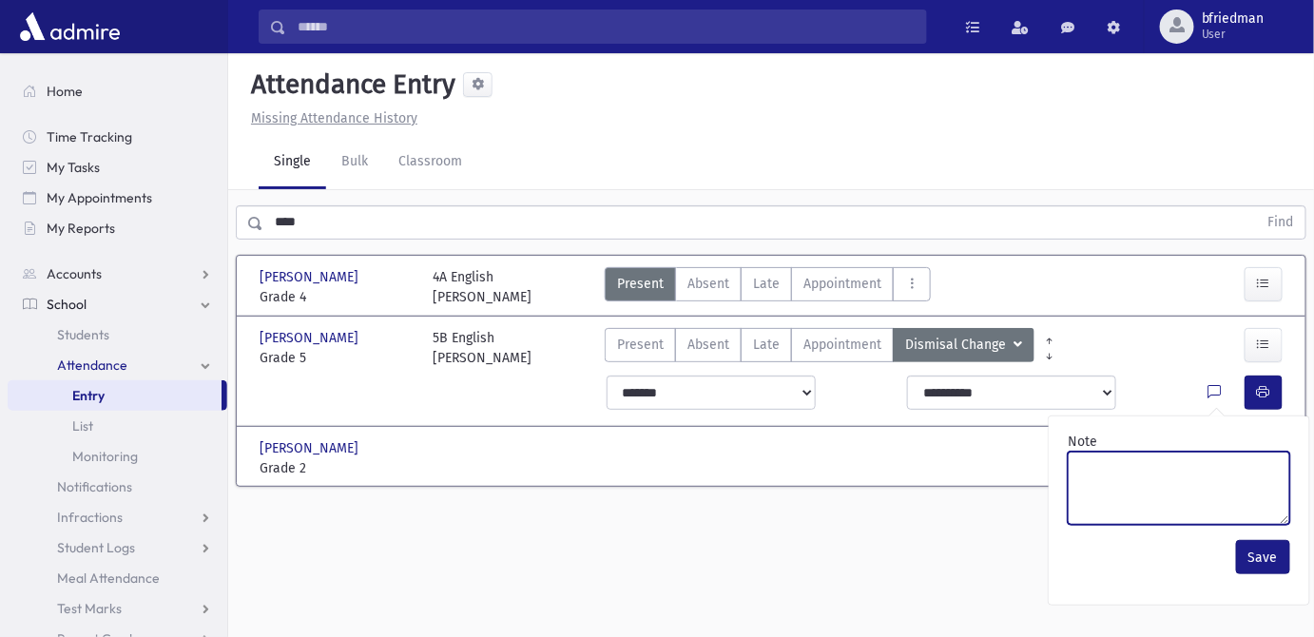
click at [1228, 474] on textarea "Note" at bounding box center [1179, 488] width 222 height 73
type textarea "**********"
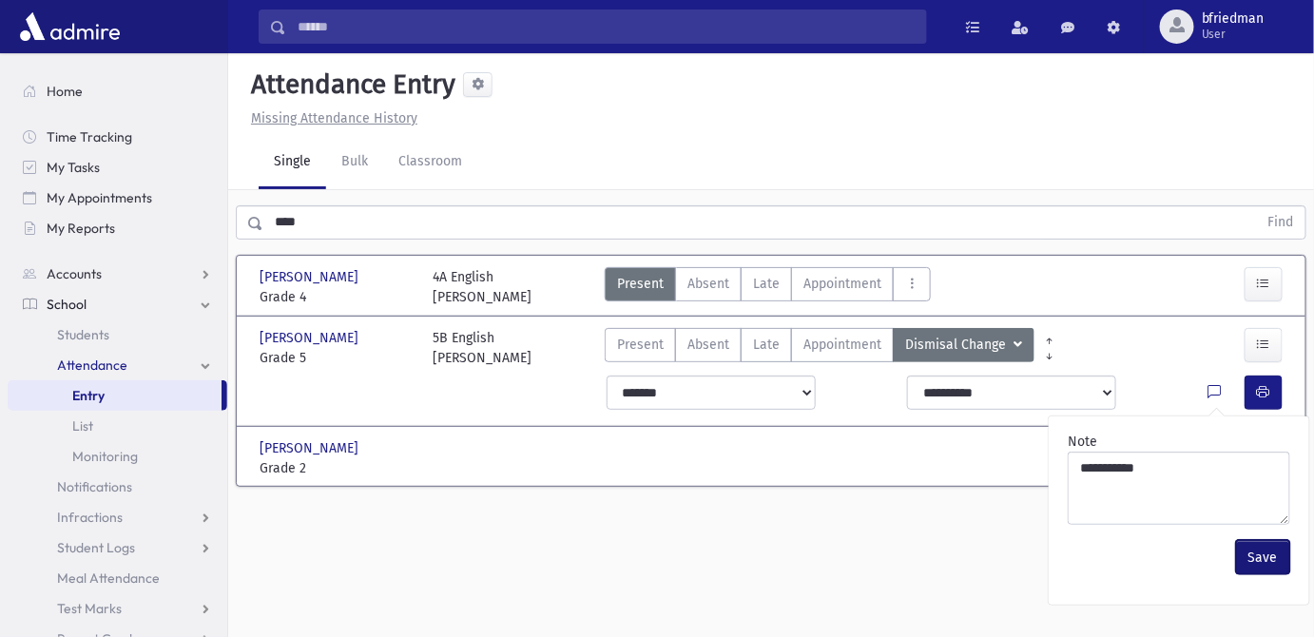
click at [1262, 557] on button "Save" at bounding box center [1263, 557] width 54 height 34
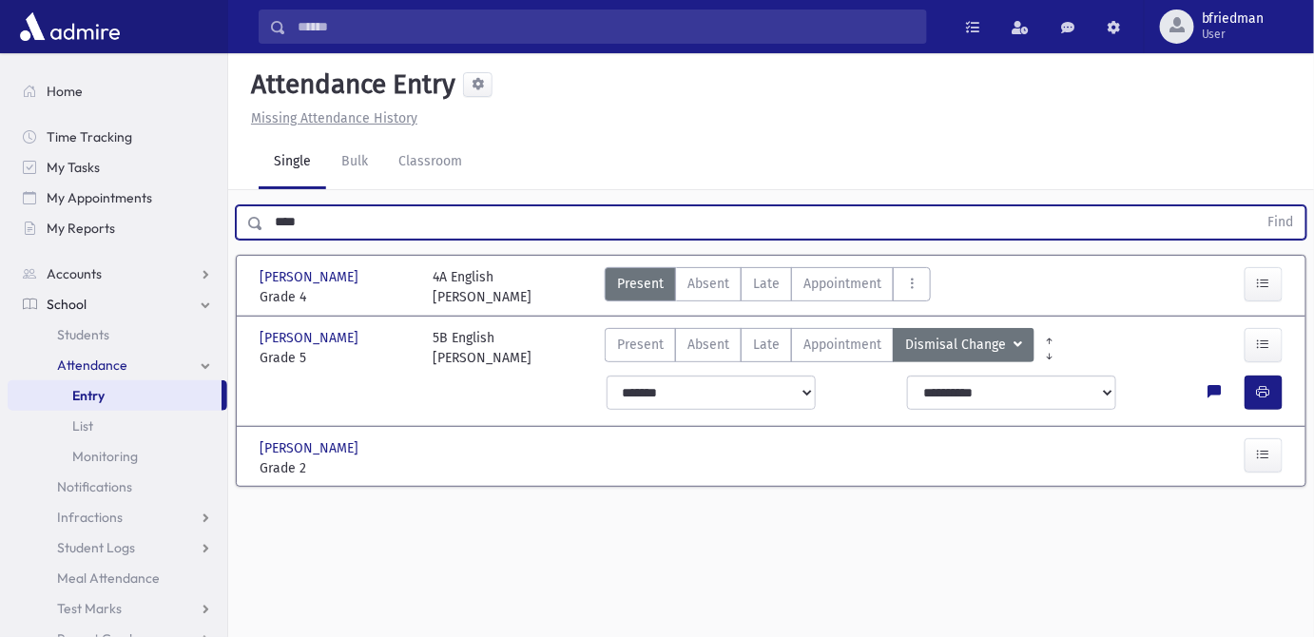
drag, startPoint x: 318, startPoint y: 231, endPoint x: -50, endPoint y: 130, distance: 381.5
click at [0, 130] on html "Search Results All Accounts Students" at bounding box center [657, 318] width 1314 height 637
click at [1257, 206] on button "Find" at bounding box center [1281, 222] width 48 height 32
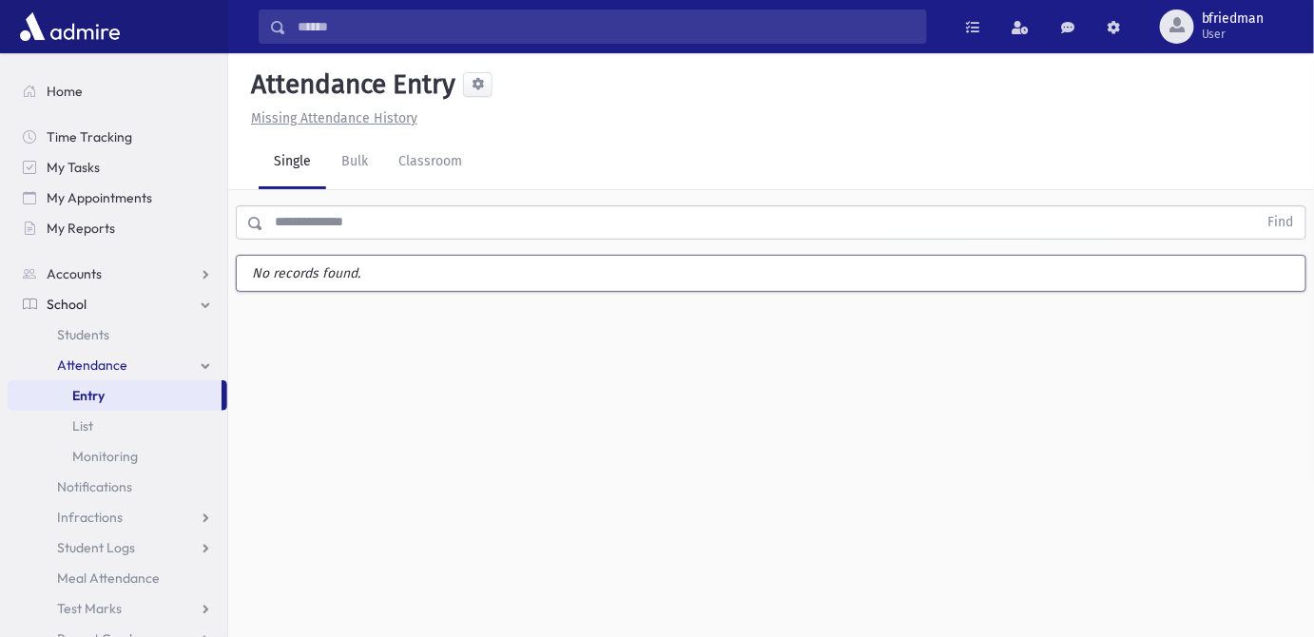
click at [456, 448] on div "Attendance Entry Missing Attendance History Single Bulk Classroom Find No recor…" at bounding box center [771, 345] width 1086 height 584
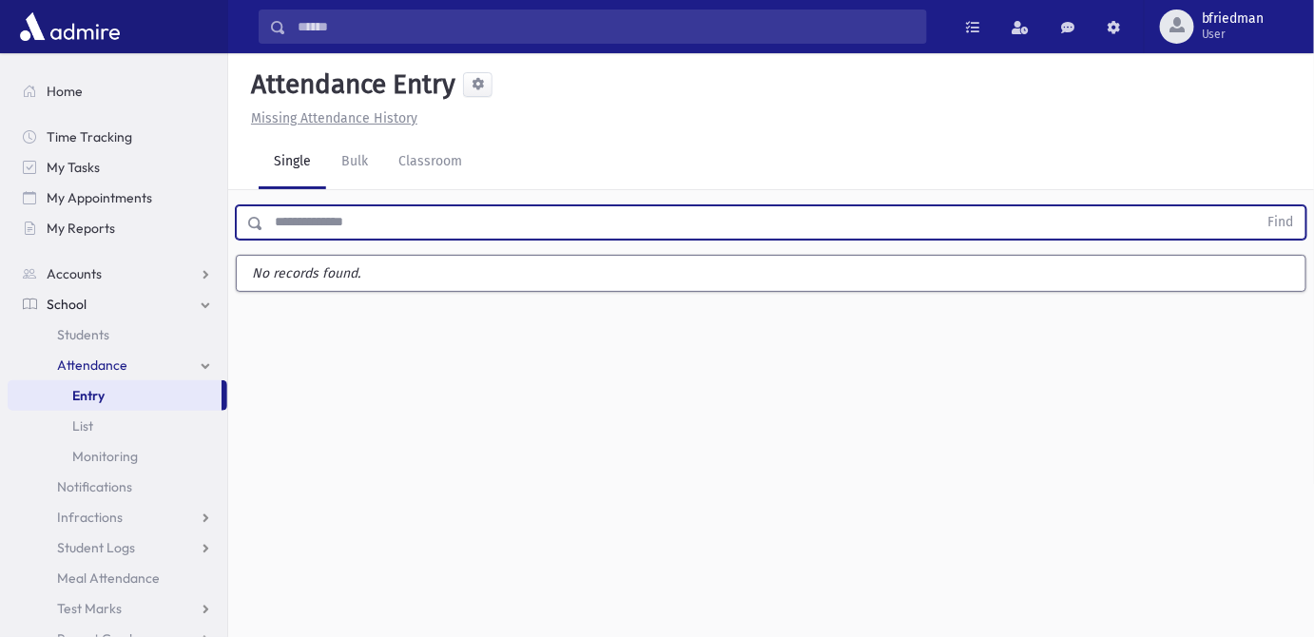
click at [297, 221] on input "text" at bounding box center [760, 222] width 995 height 34
click at [1257, 206] on button "Find" at bounding box center [1281, 222] width 48 height 32
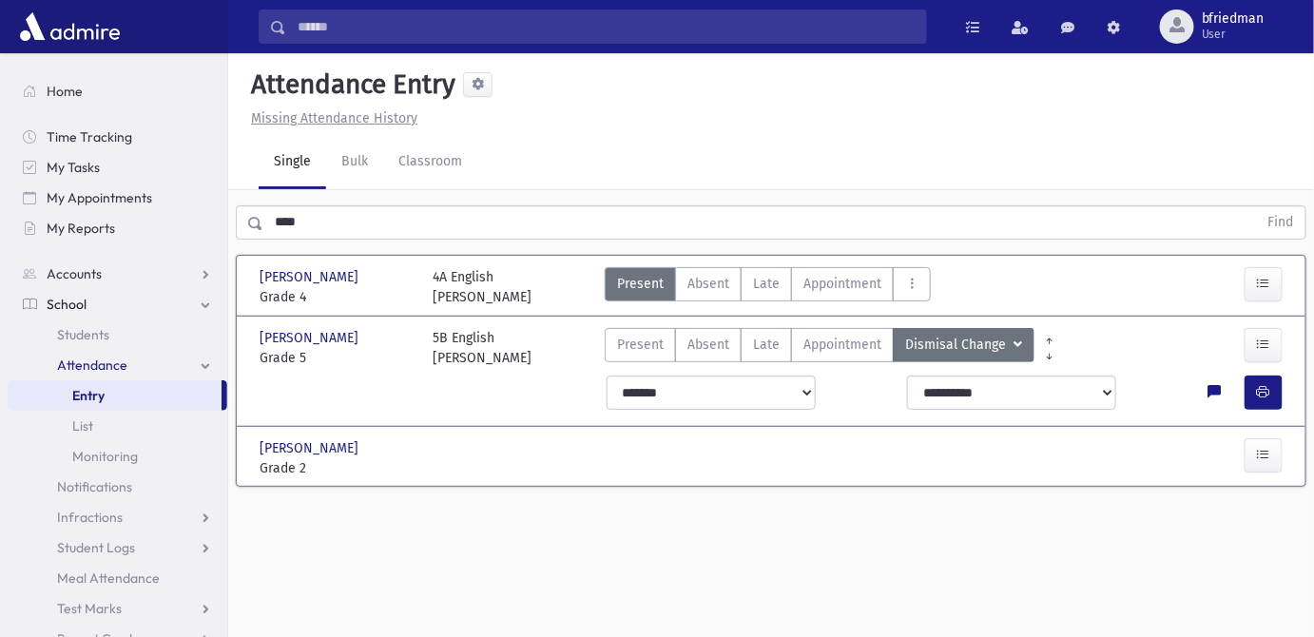
drag, startPoint x: 644, startPoint y: 334, endPoint x: 1156, endPoint y: 355, distance: 512.9
click at [1156, 355] on div "Present P Absent A Late L Appointment Appointment Dismisal Change DC" at bounding box center [901, 348] width 608 height 40
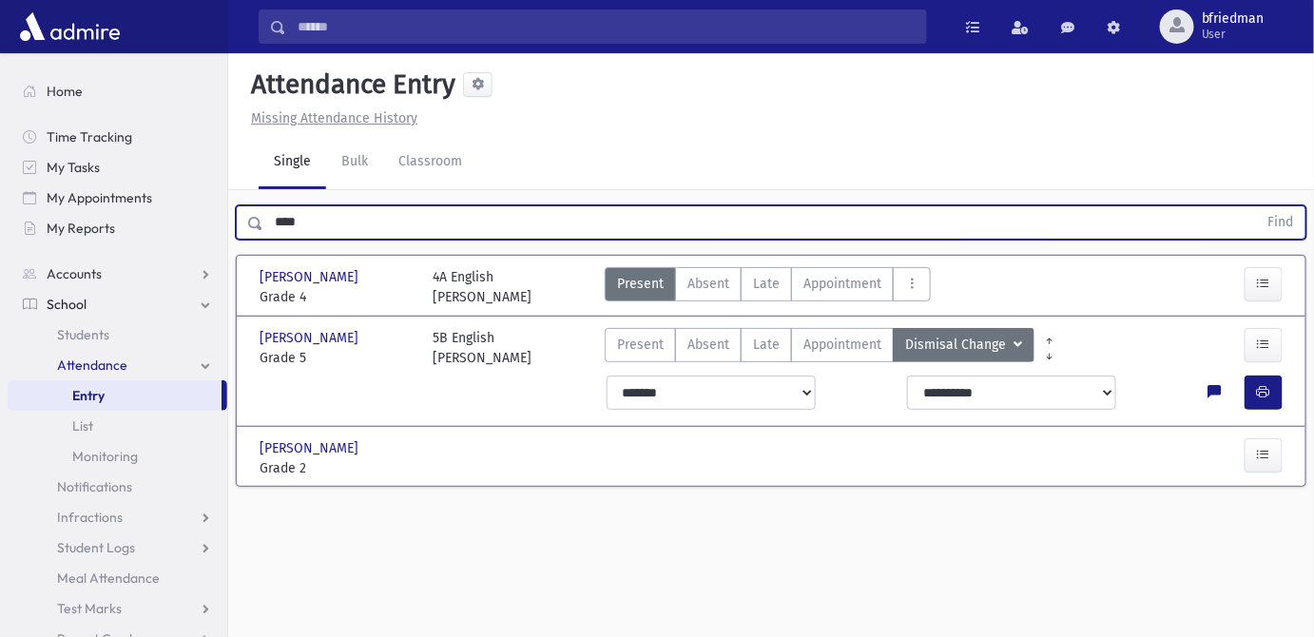
drag, startPoint x: 407, startPoint y: 220, endPoint x: -166, endPoint y: 124, distance: 581.4
click at [0, 124] on html "Search Results All Accounts Students" at bounding box center [657, 318] width 1314 height 637
click at [1257, 206] on button "Find" at bounding box center [1281, 222] width 48 height 32
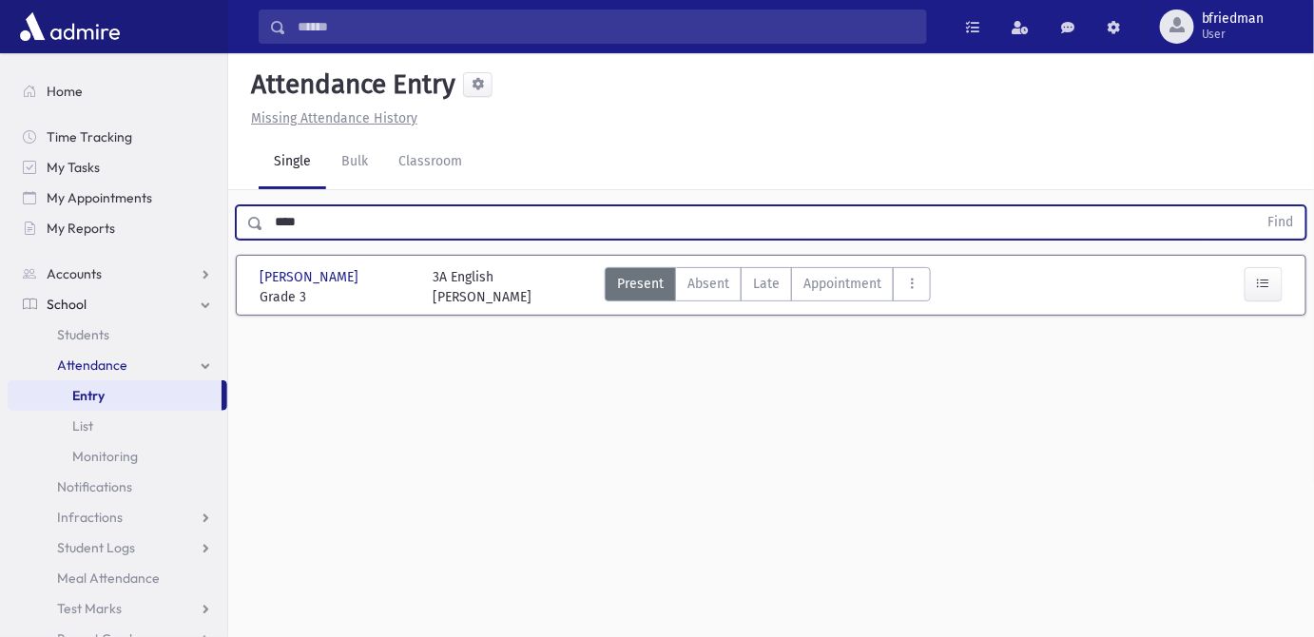
click at [496, 290] on div "[PERSON_NAME] [PERSON_NAME] Grade 3 Grade 3 3A English [PERSON_NAME] Present P …" at bounding box center [771, 285] width 1038 height 59
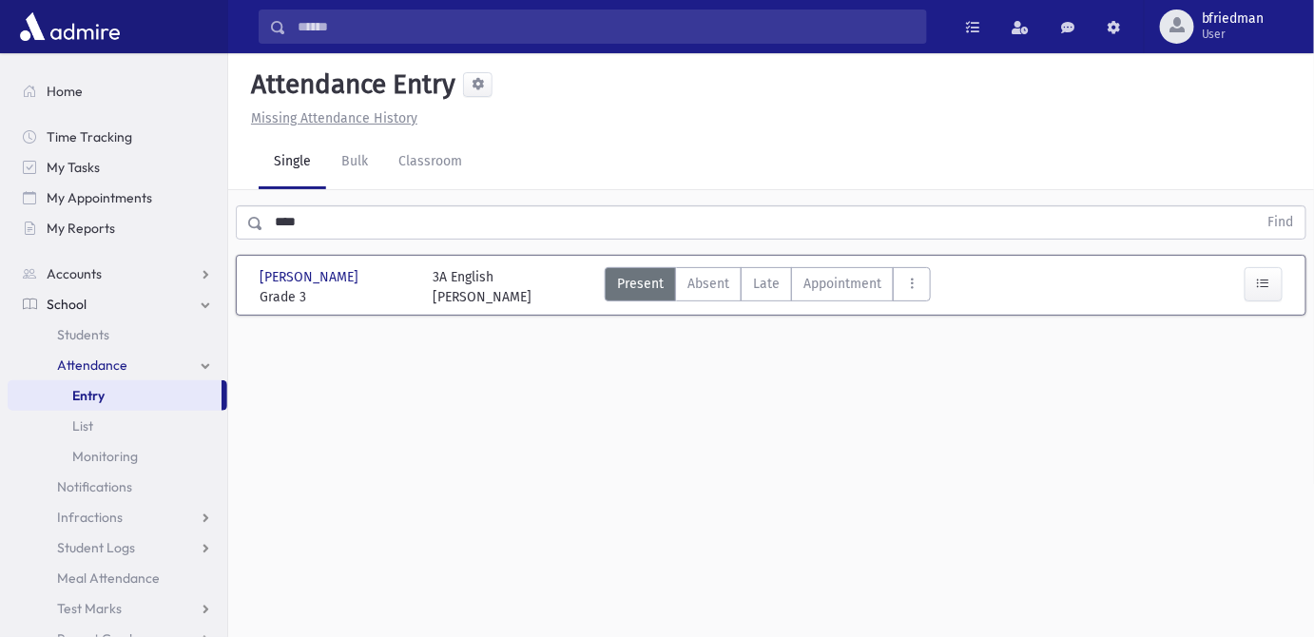
drag, startPoint x: 496, startPoint y: 290, endPoint x: 863, endPoint y: 402, distance: 383.8
click at [863, 402] on div "Attendance Entry Missing Attendance History Single Bulk Classroom **** Find [PE…" at bounding box center [771, 345] width 1086 height 584
drag, startPoint x: 304, startPoint y: 223, endPoint x: -82, endPoint y: 178, distance: 388.7
click at [0, 178] on html "Search Results All Accounts Students" at bounding box center [657, 318] width 1314 height 637
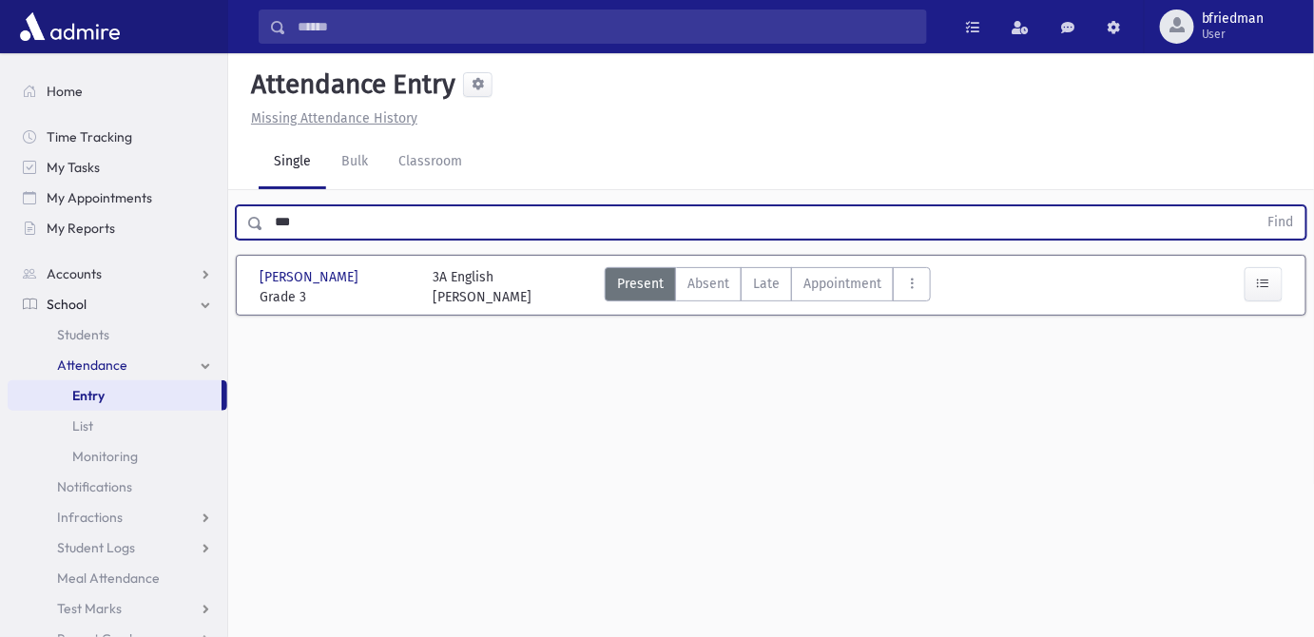
click at [1257, 206] on button "Find" at bounding box center [1281, 222] width 48 height 32
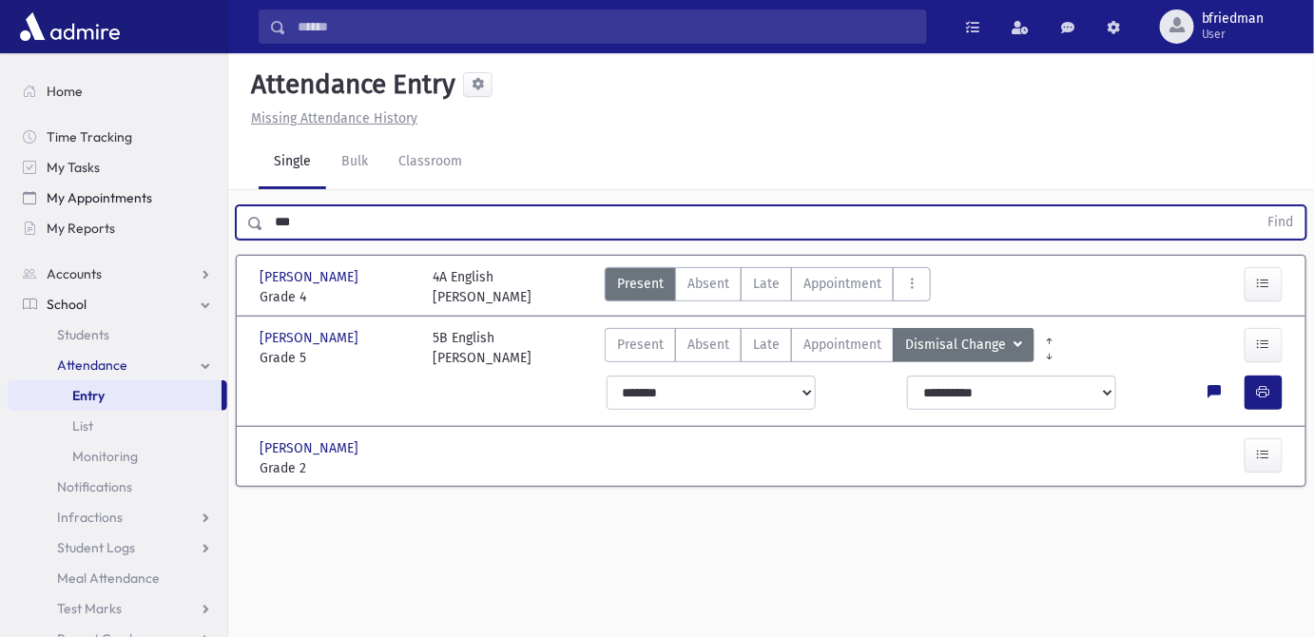
drag, startPoint x: 310, startPoint y: 221, endPoint x: 160, endPoint y: 193, distance: 152.7
click at [160, 193] on div "Search Results All Accounts" at bounding box center [657, 340] width 1314 height 680
click at [1257, 206] on button "Find" at bounding box center [1281, 222] width 48 height 32
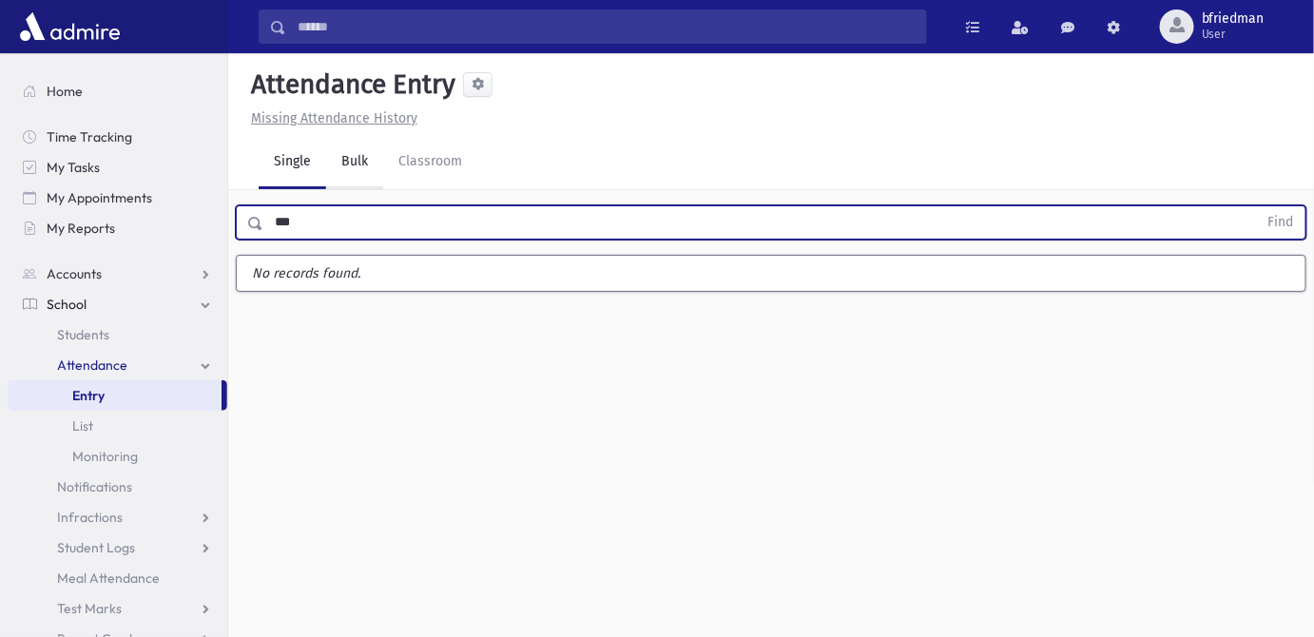
click at [1257, 206] on button "Find" at bounding box center [1281, 222] width 48 height 32
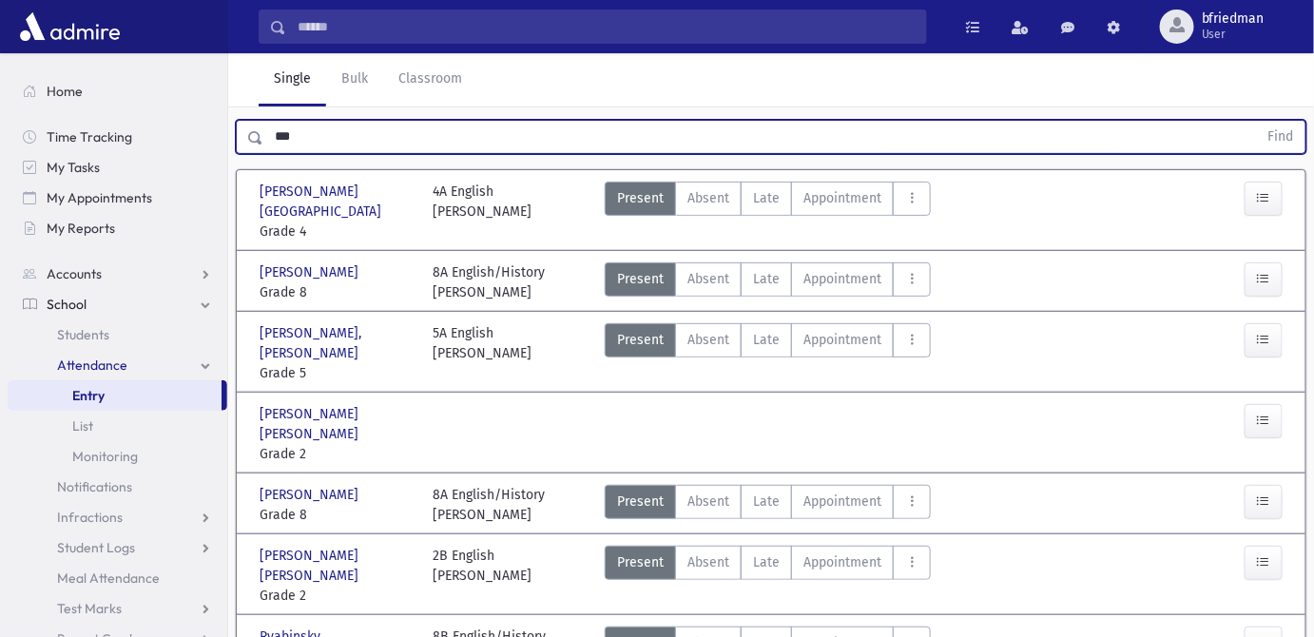
scroll to position [86, 0]
click at [1266, 413] on icon "button" at bounding box center [1263, 421] width 13 height 16
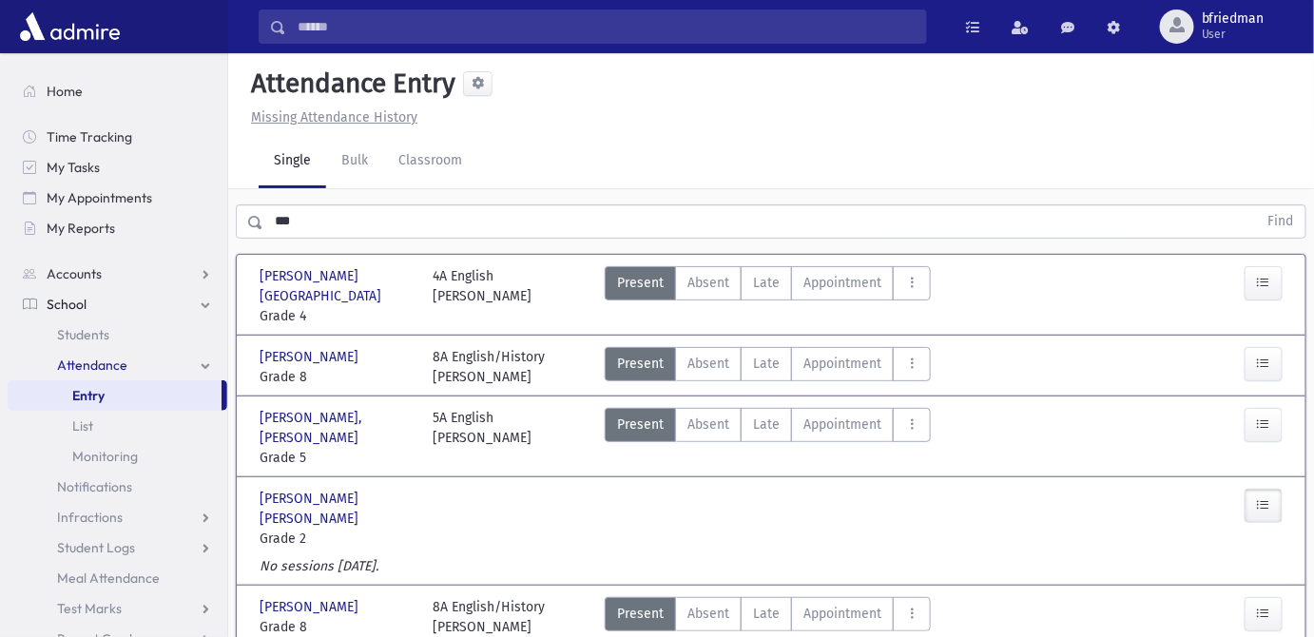
scroll to position [0, 0]
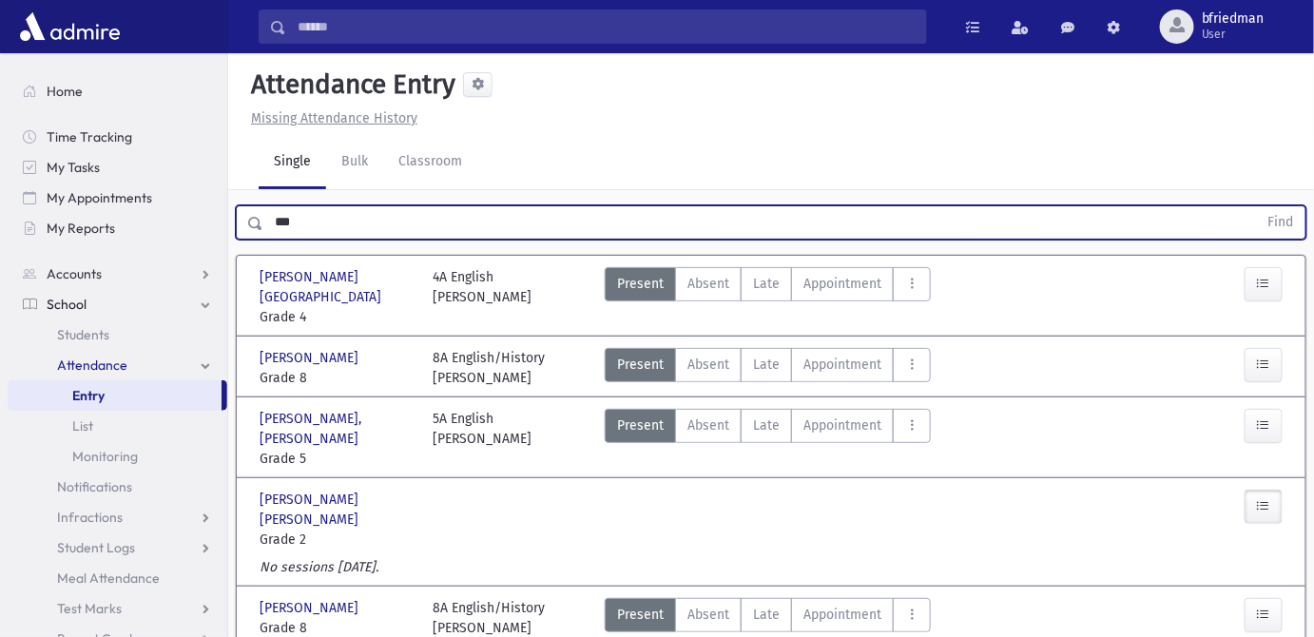
drag, startPoint x: 361, startPoint y: 228, endPoint x: -2, endPoint y: 210, distance: 363.7
click at [0, 210] on html "Search Results All Accounts Students" at bounding box center [657, 318] width 1314 height 637
click at [1257, 206] on button "Find" at bounding box center [1281, 222] width 48 height 32
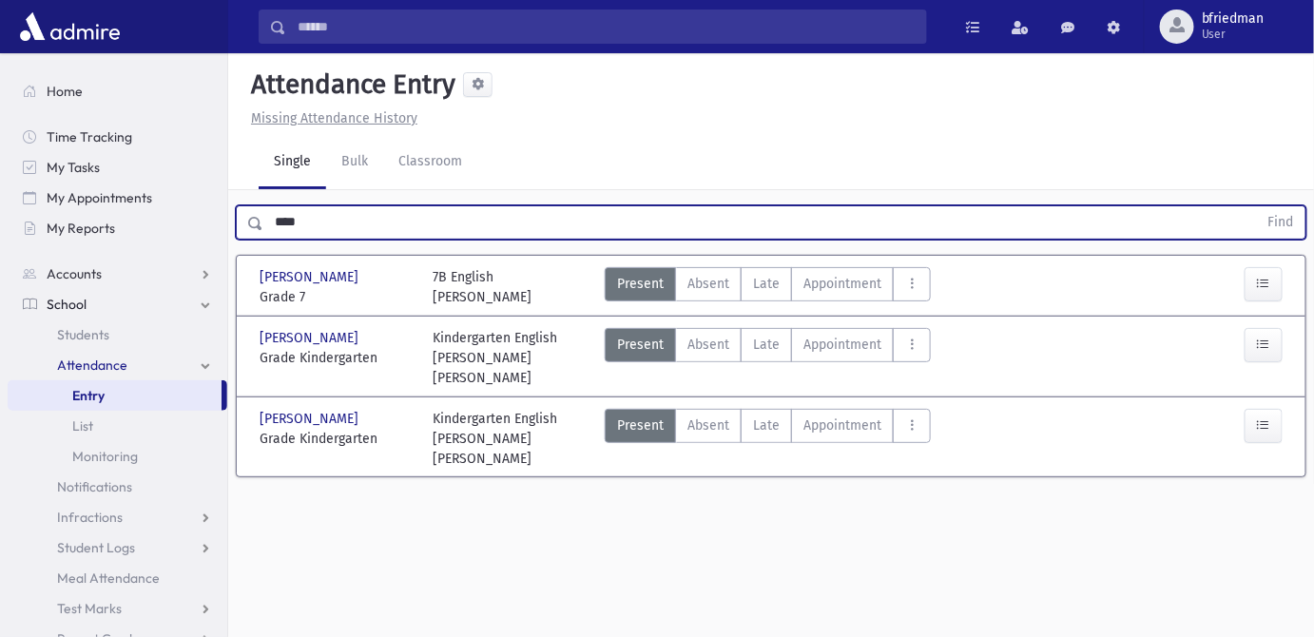
drag, startPoint x: 346, startPoint y: 217, endPoint x: -164, endPoint y: 183, distance: 510.8
click at [0, 183] on html "Search Results All Accounts Students" at bounding box center [657, 318] width 1314 height 637
type input "**********"
click at [1257, 206] on button "Find" at bounding box center [1281, 222] width 48 height 32
